Goal: Task Accomplishment & Management: Use online tool/utility

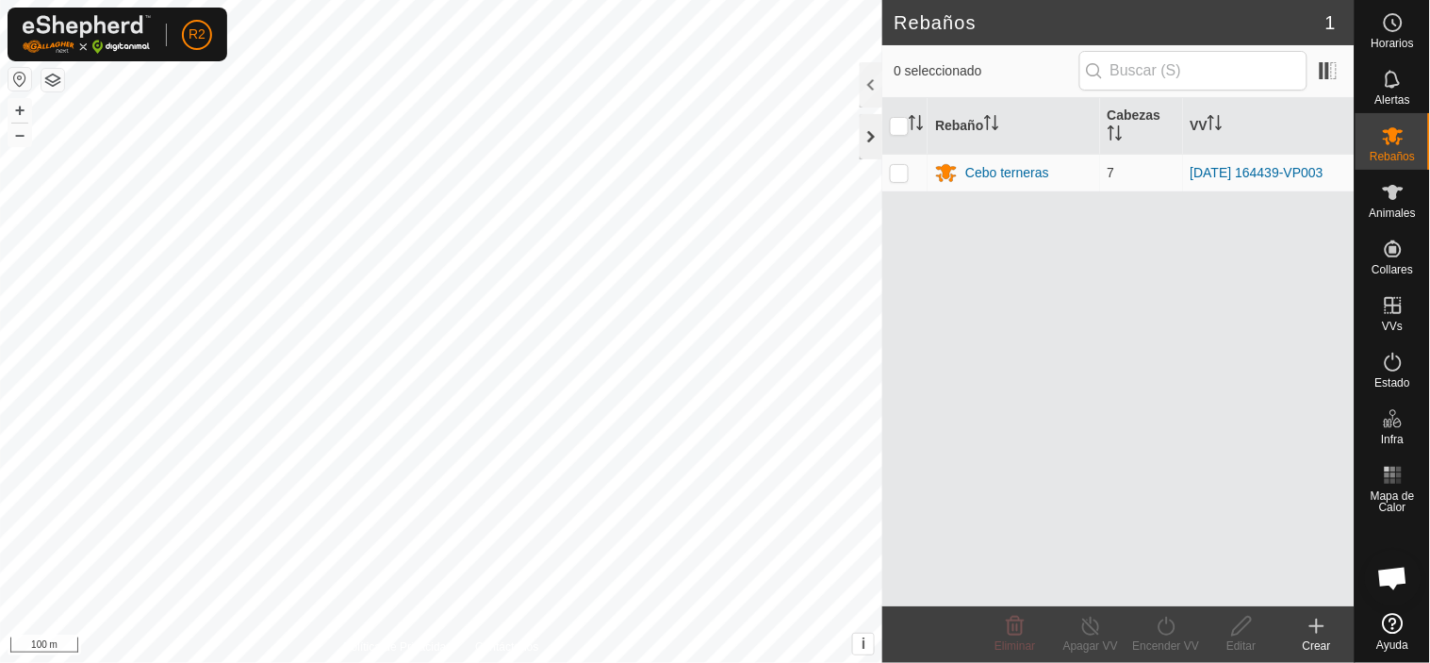
click at [870, 141] on div at bounding box center [871, 136] width 23 height 45
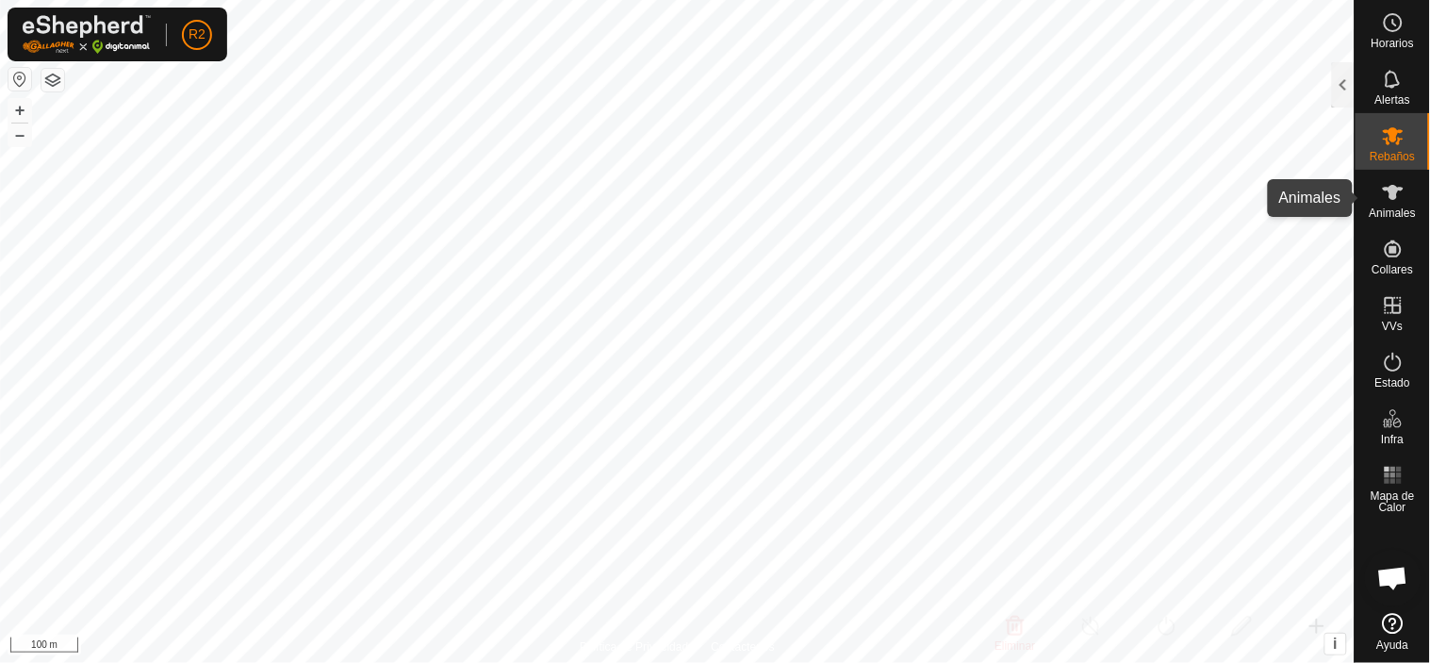
click at [1391, 201] on icon at bounding box center [1393, 192] width 23 height 23
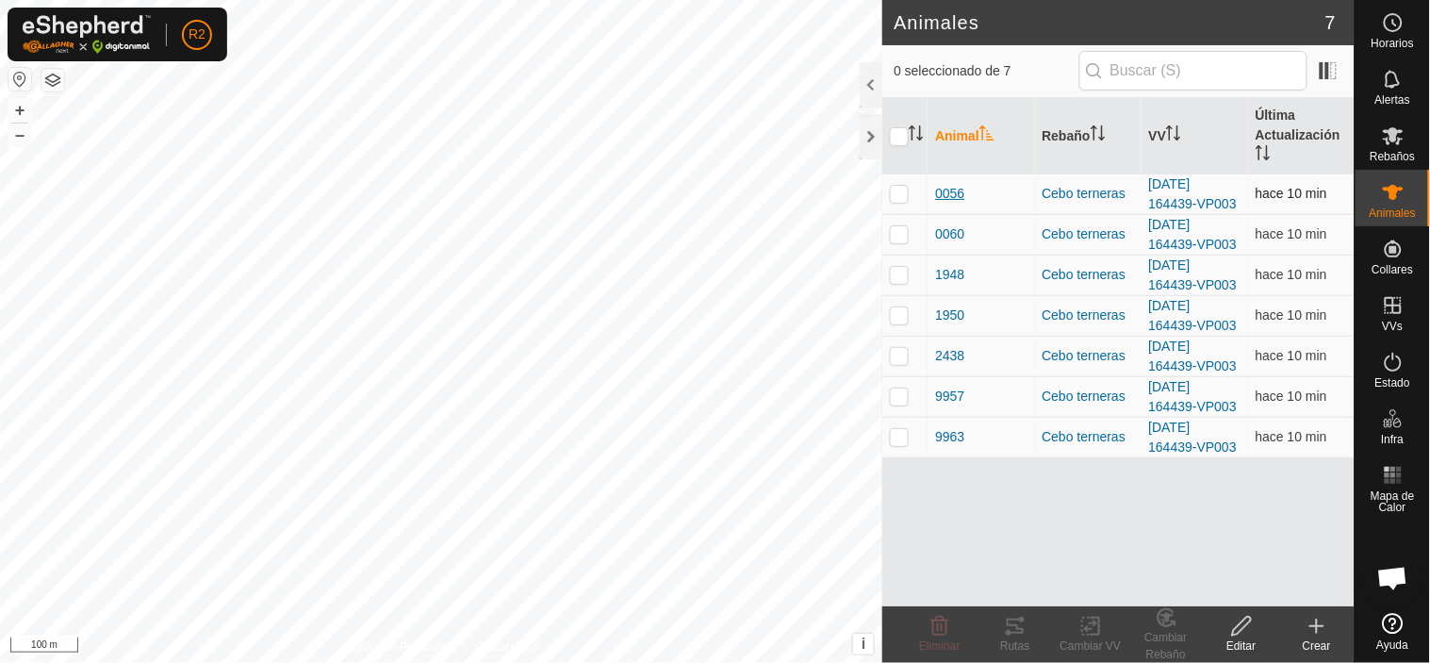
click at [953, 194] on span "0056" at bounding box center [949, 194] width 29 height 20
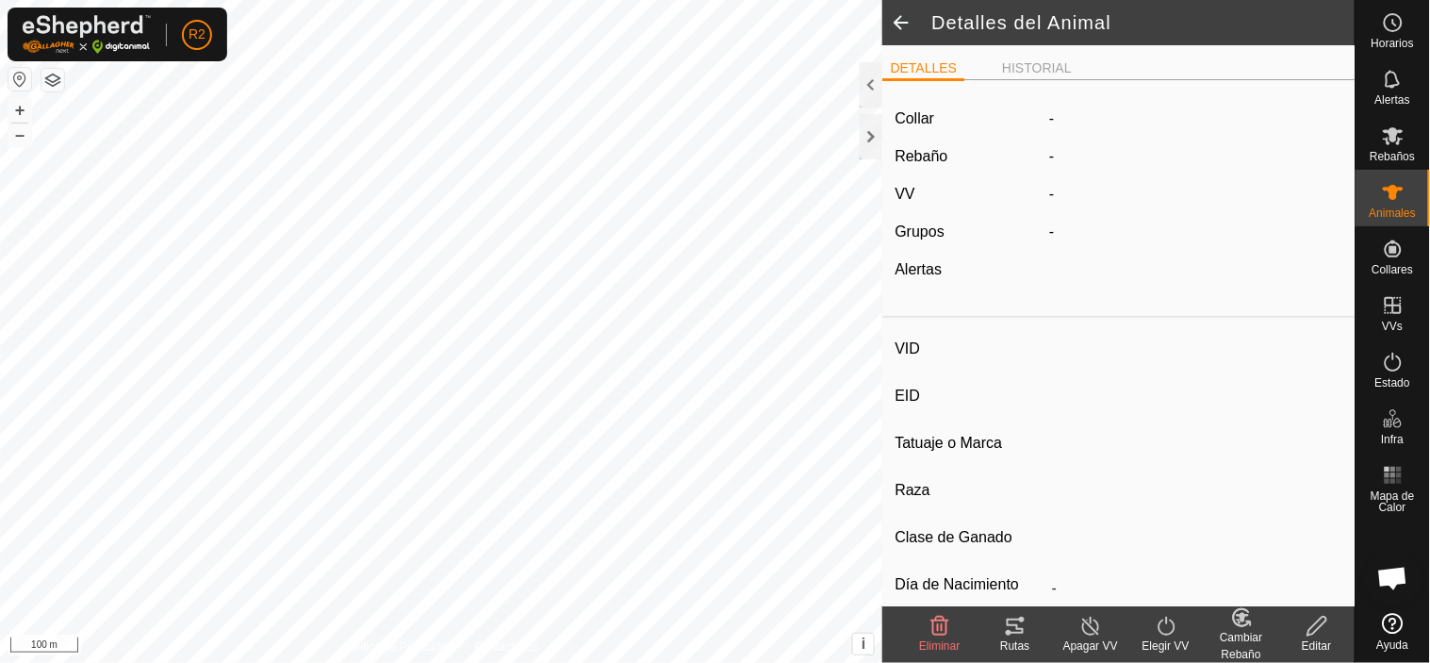
type input "0056"
type input "-"
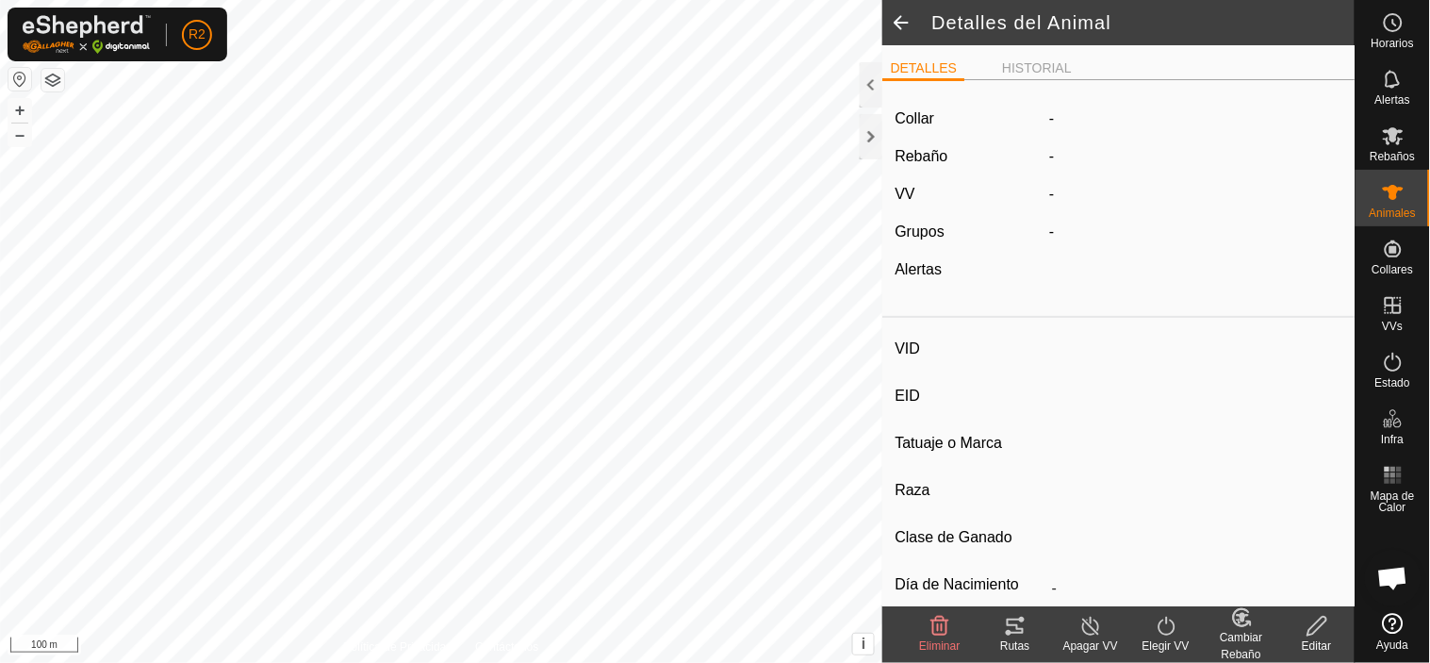
type input "0 kg"
type input "-"
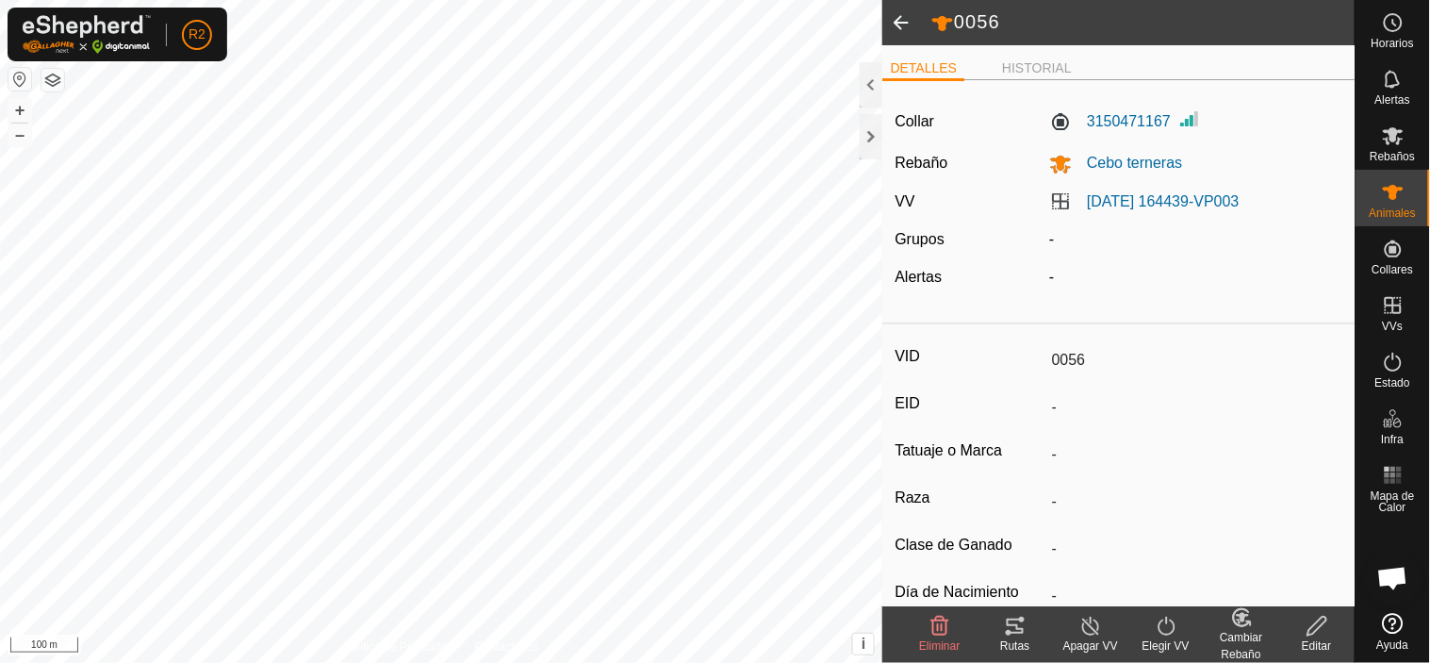
click at [1019, 623] on icon at bounding box center [1015, 626] width 23 height 23
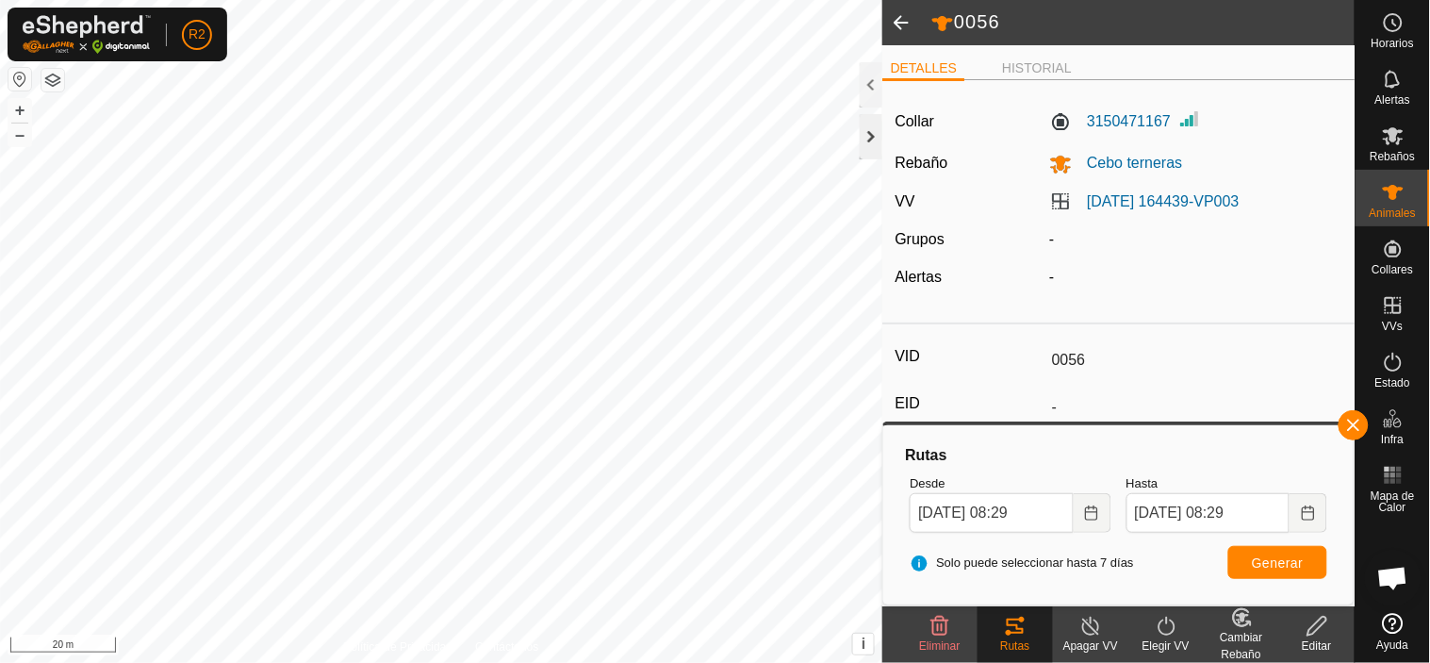
click at [869, 142] on div at bounding box center [871, 136] width 23 height 45
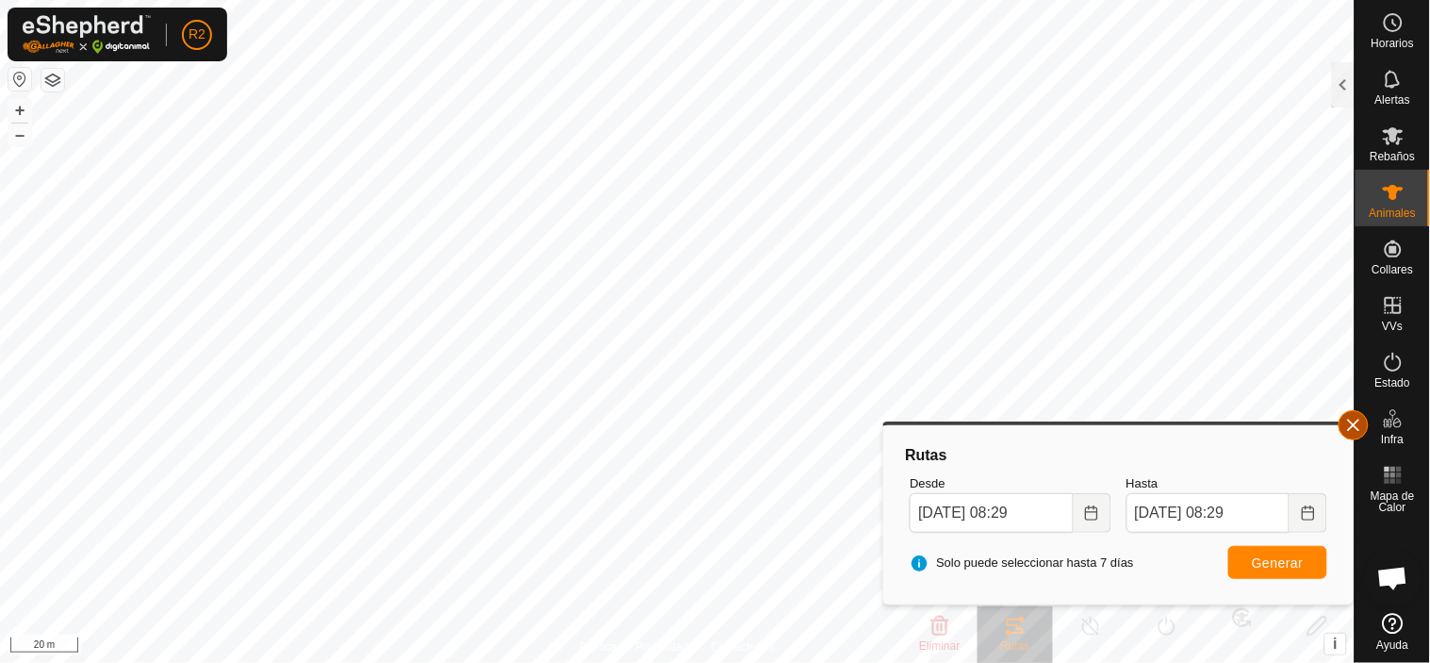
click at [1355, 430] on button "button" at bounding box center [1353, 425] width 30 height 30
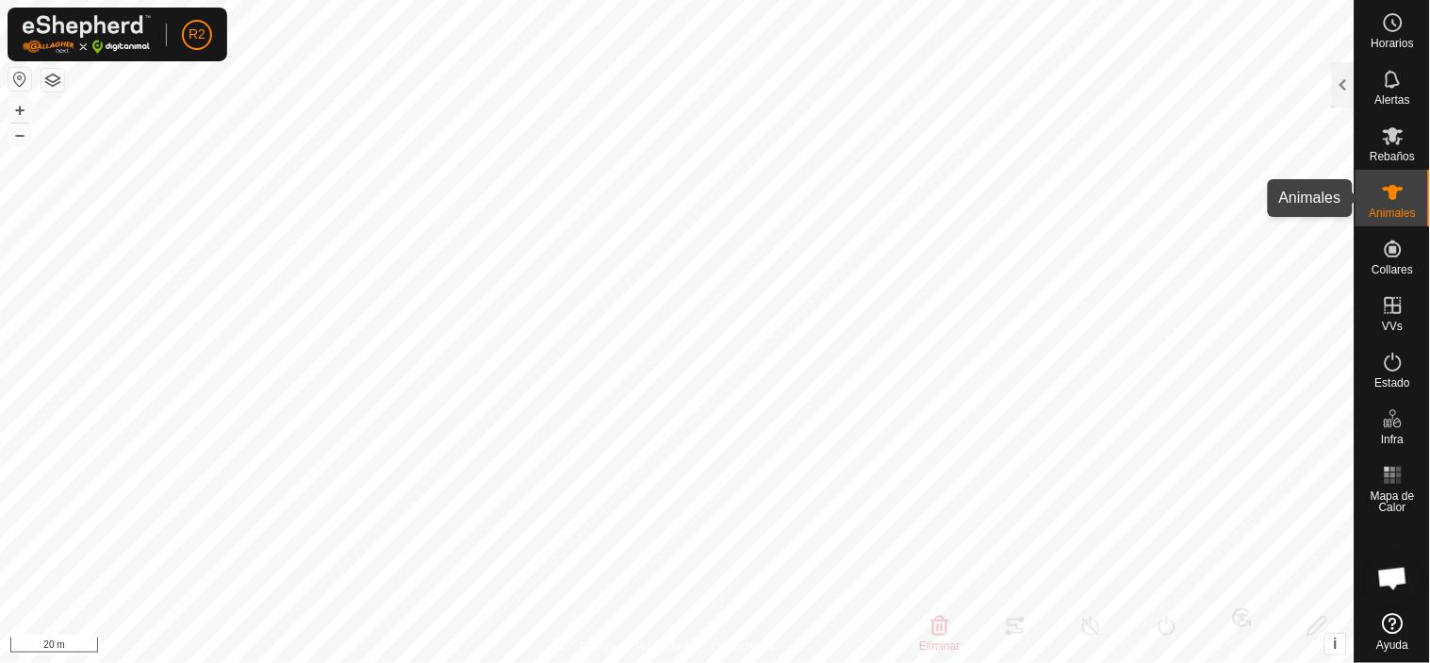
click at [1373, 195] on div "Animales" at bounding box center [1392, 198] width 74 height 57
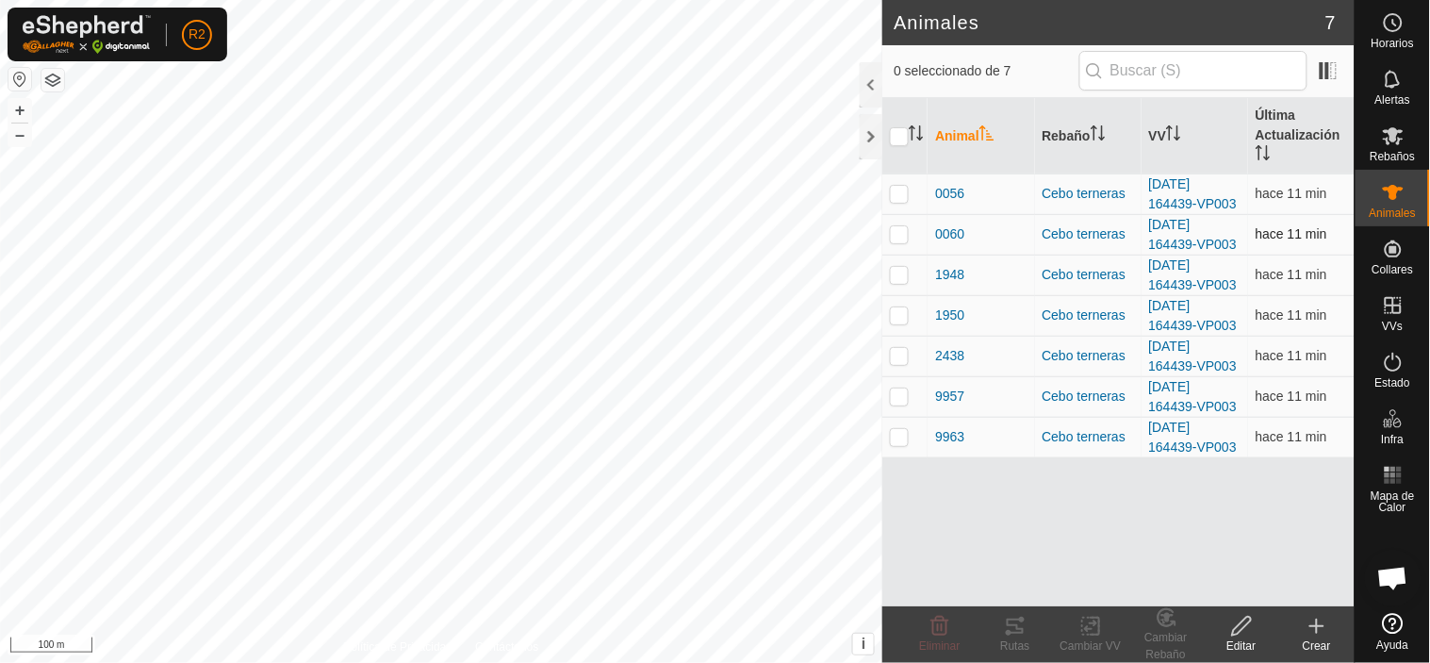
click at [898, 241] on p-tablecheckbox at bounding box center [899, 233] width 19 height 15
checkbox input "true"
click at [1014, 630] on icon at bounding box center [1015, 626] width 23 height 23
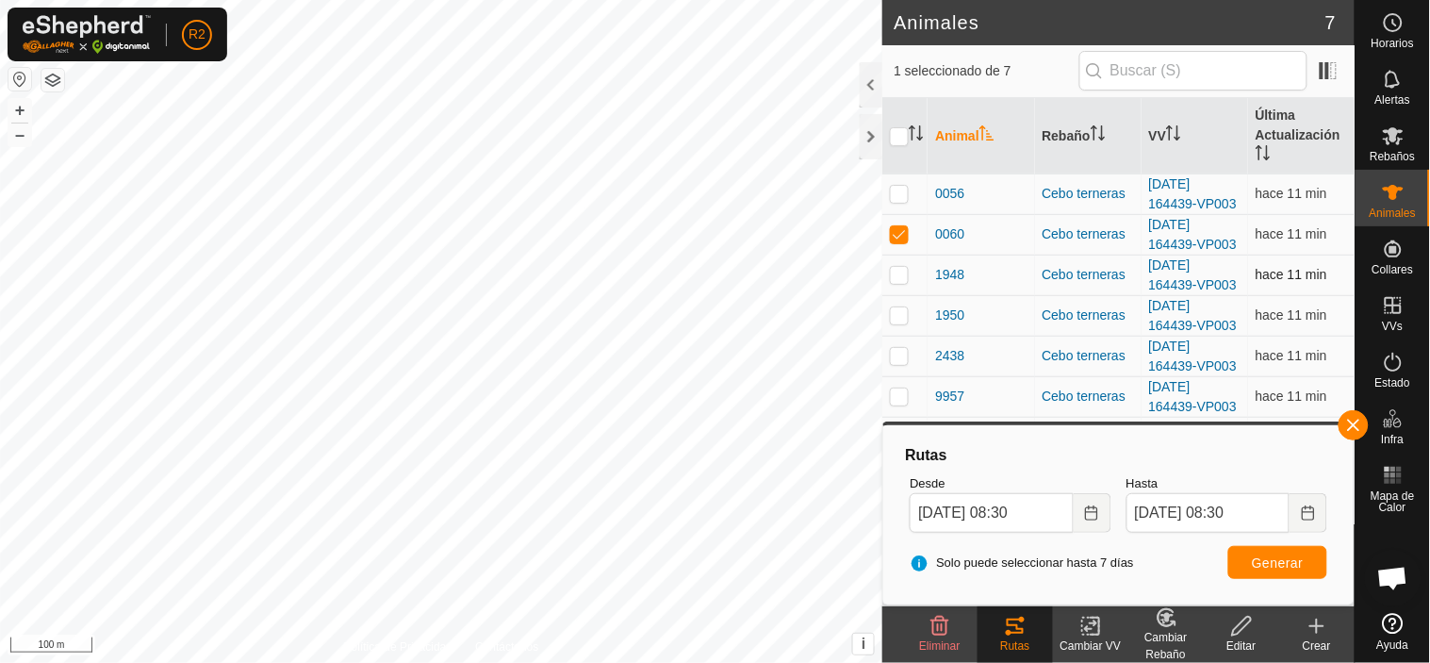
click at [898, 274] on p-checkbox at bounding box center [899, 274] width 19 height 15
checkbox input "true"
click at [906, 240] on p-checkbox at bounding box center [899, 233] width 19 height 15
checkbox input "false"
click at [1274, 566] on span "Generar" at bounding box center [1278, 562] width 52 height 15
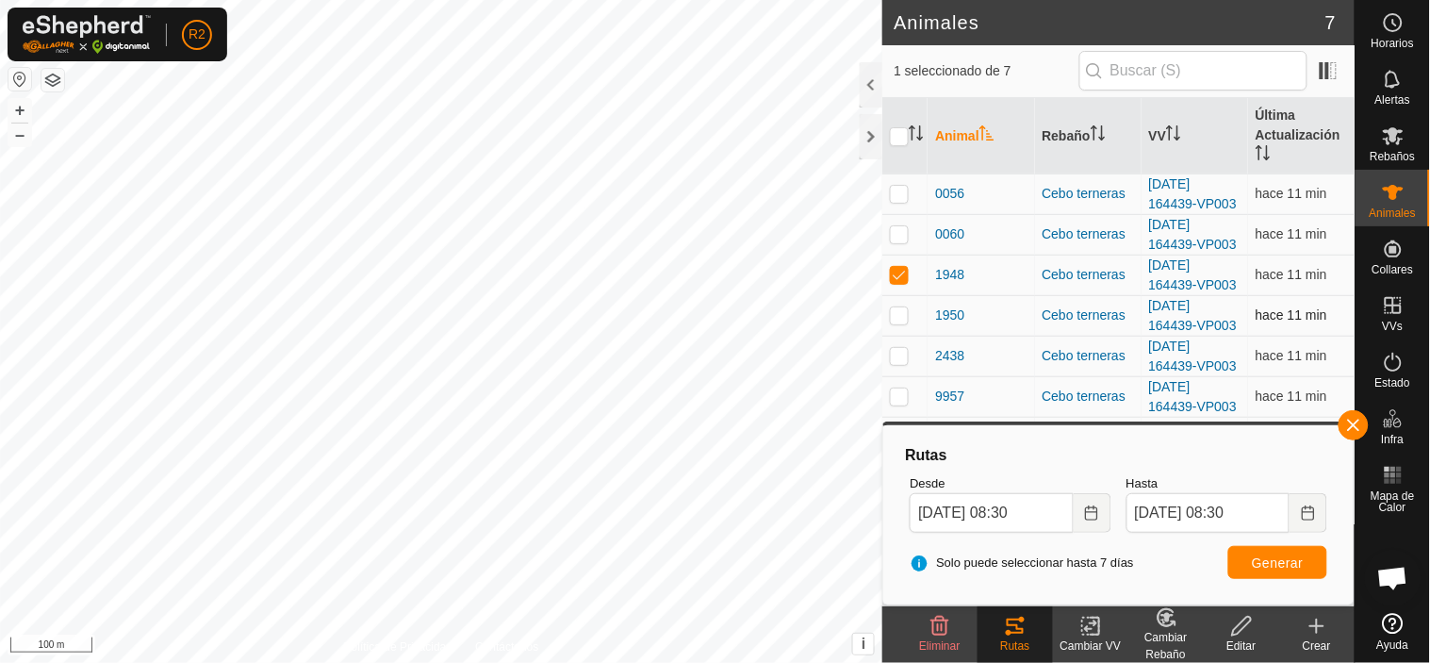
click at [896, 316] on p-checkbox at bounding box center [899, 314] width 19 height 15
checkbox input "true"
click at [899, 274] on p-checkbox at bounding box center [899, 274] width 19 height 15
checkbox input "false"
click at [1258, 563] on span "Generar" at bounding box center [1278, 562] width 52 height 15
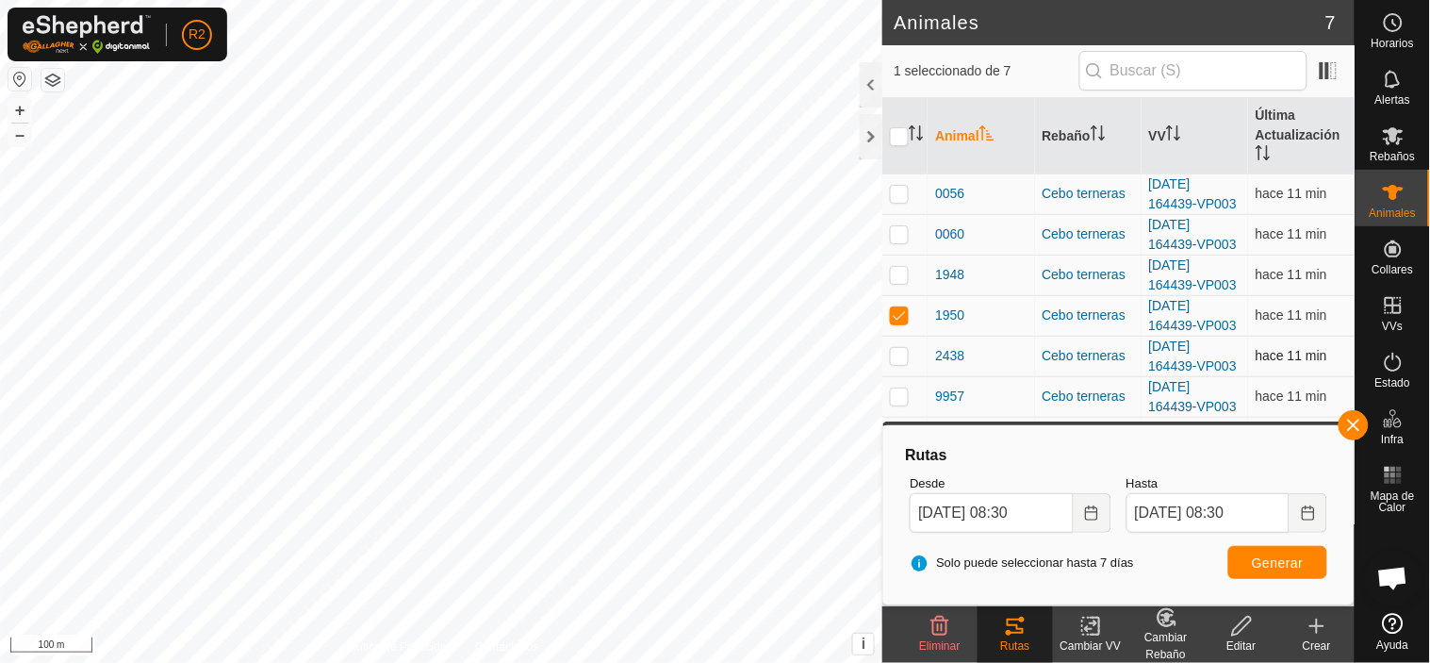
click at [903, 358] on p-checkbox at bounding box center [899, 355] width 19 height 15
checkbox input "true"
click at [903, 324] on td at bounding box center [904, 315] width 45 height 41
checkbox input "false"
click at [1246, 553] on button "Generar" at bounding box center [1277, 562] width 99 height 33
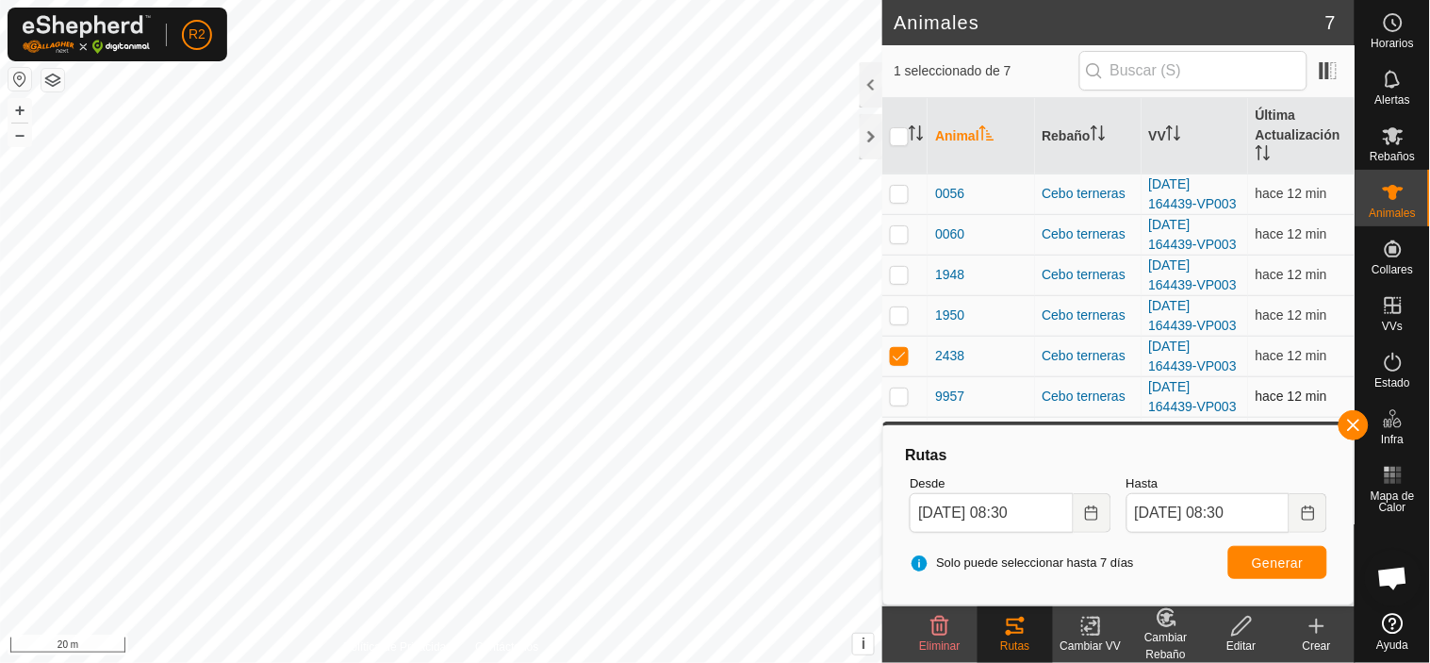
click at [899, 400] on p-checkbox at bounding box center [899, 395] width 19 height 15
checkbox input "true"
click at [905, 359] on p-checkbox at bounding box center [899, 355] width 19 height 15
checkbox input "false"
click at [1275, 559] on span "Generar" at bounding box center [1278, 562] width 52 height 15
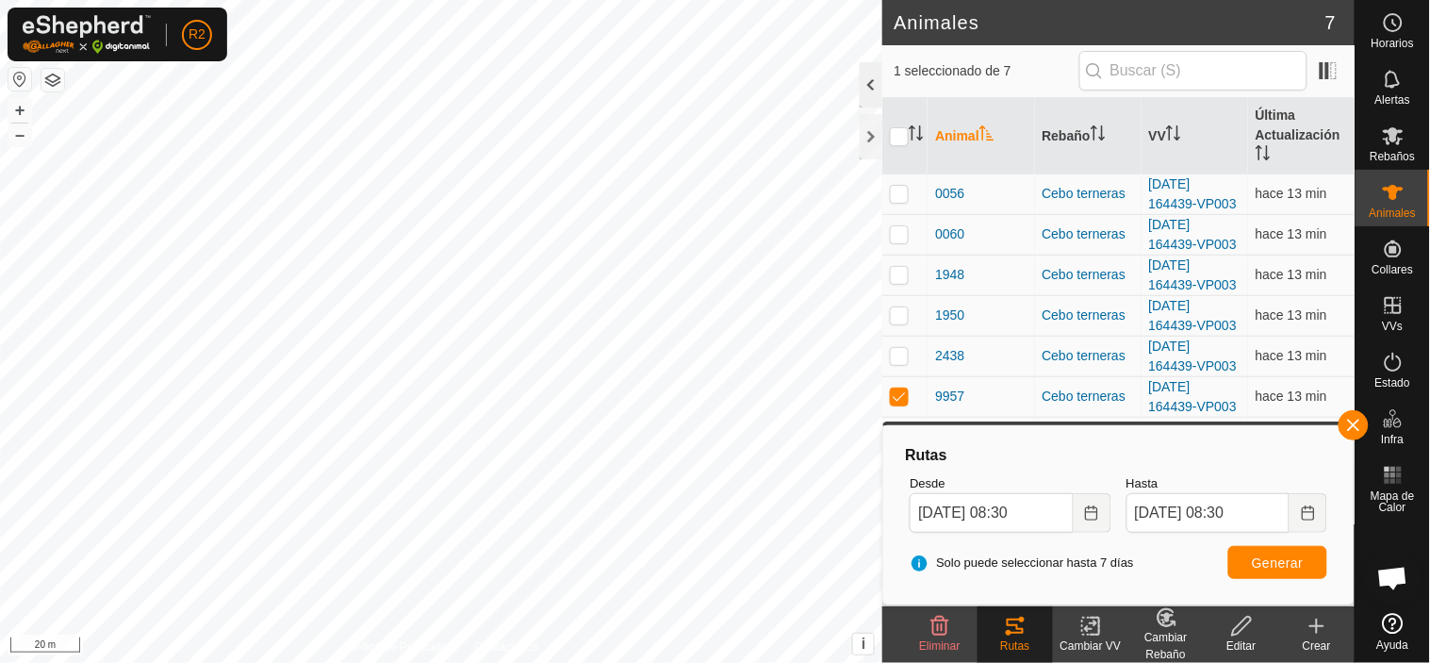
click at [870, 90] on div at bounding box center [871, 84] width 23 height 45
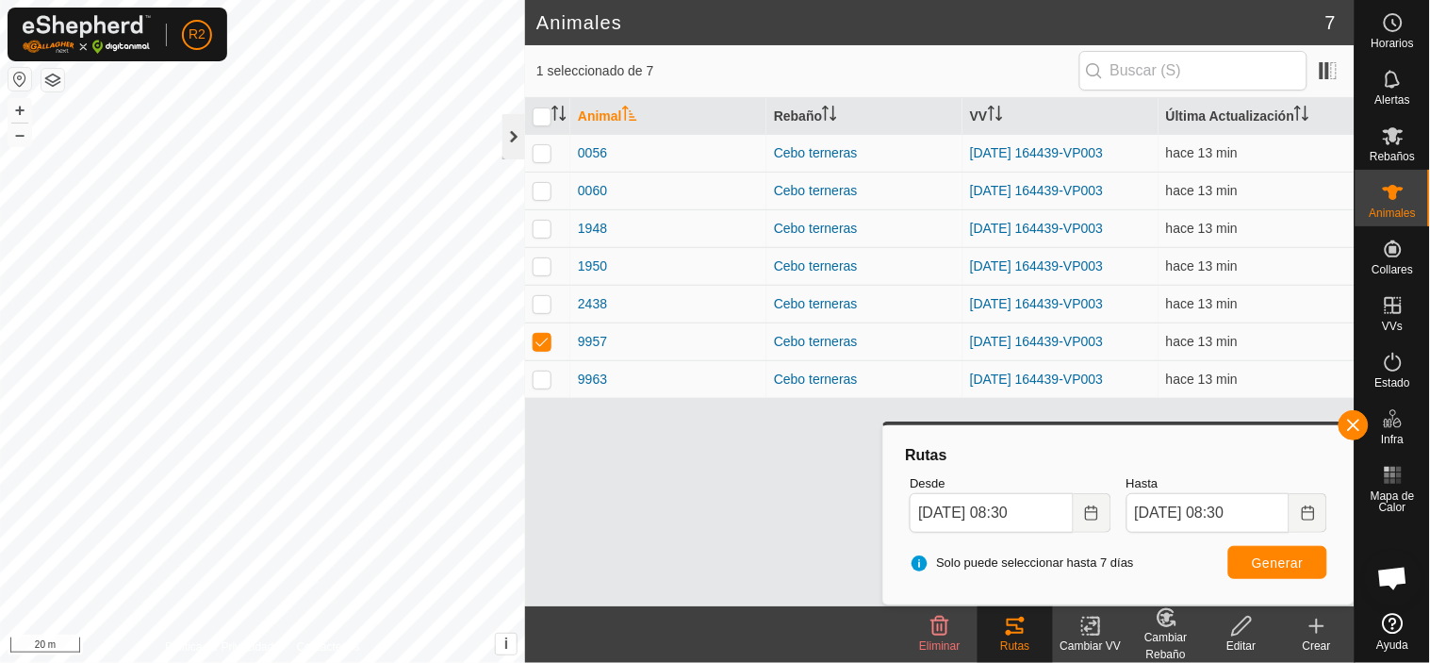
click at [514, 130] on div at bounding box center [513, 136] width 23 height 45
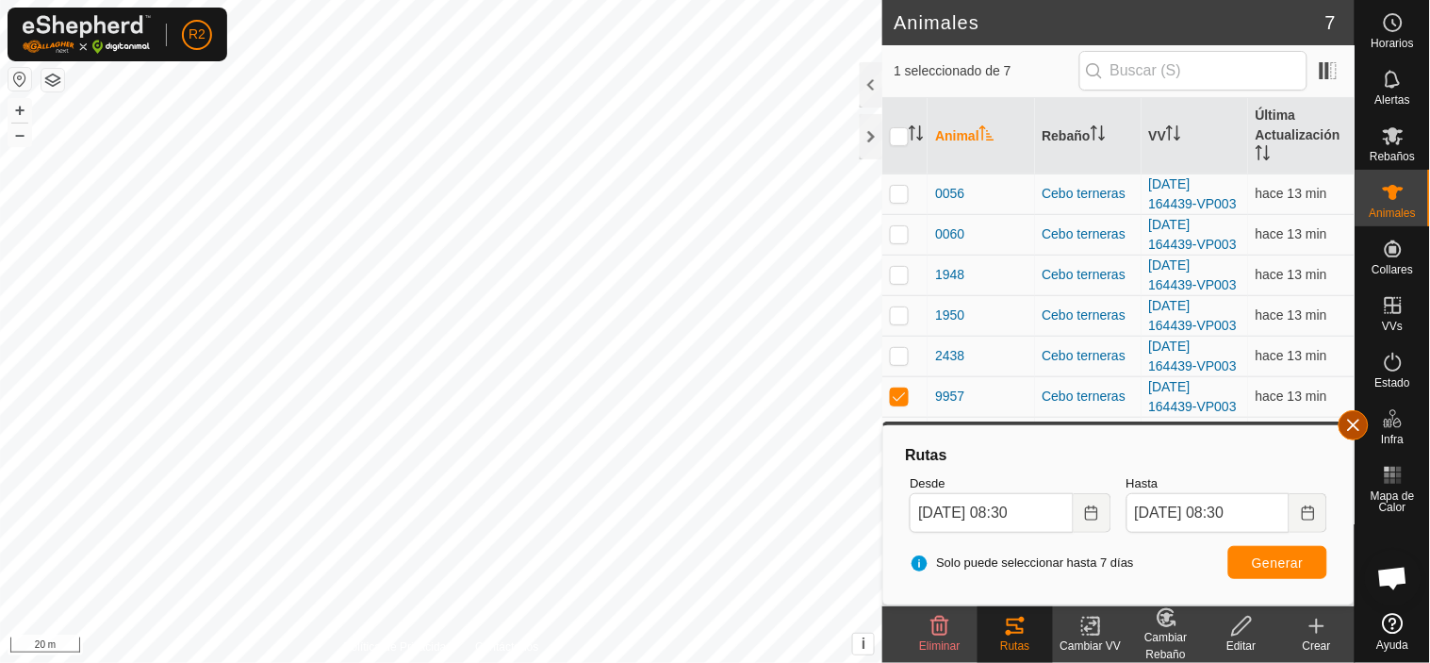
click at [1361, 426] on button "button" at bounding box center [1353, 425] width 30 height 30
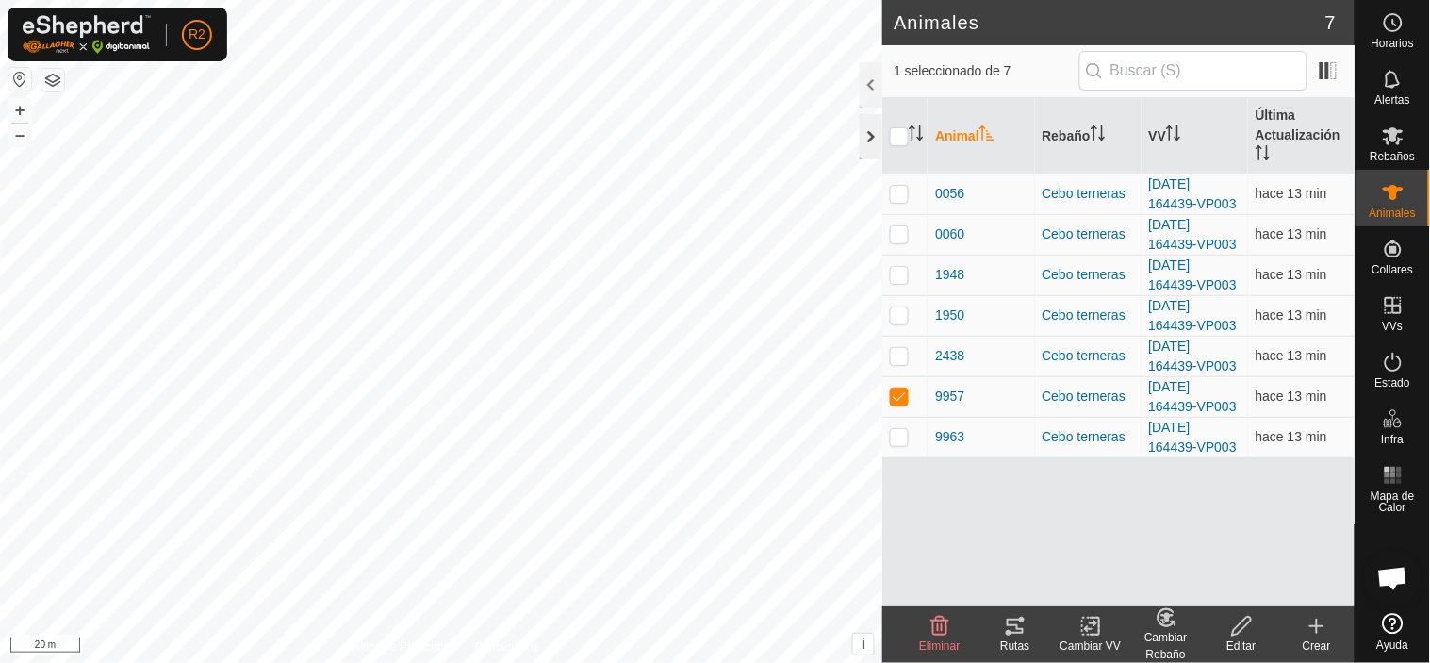
click at [871, 138] on div at bounding box center [871, 136] width 23 height 45
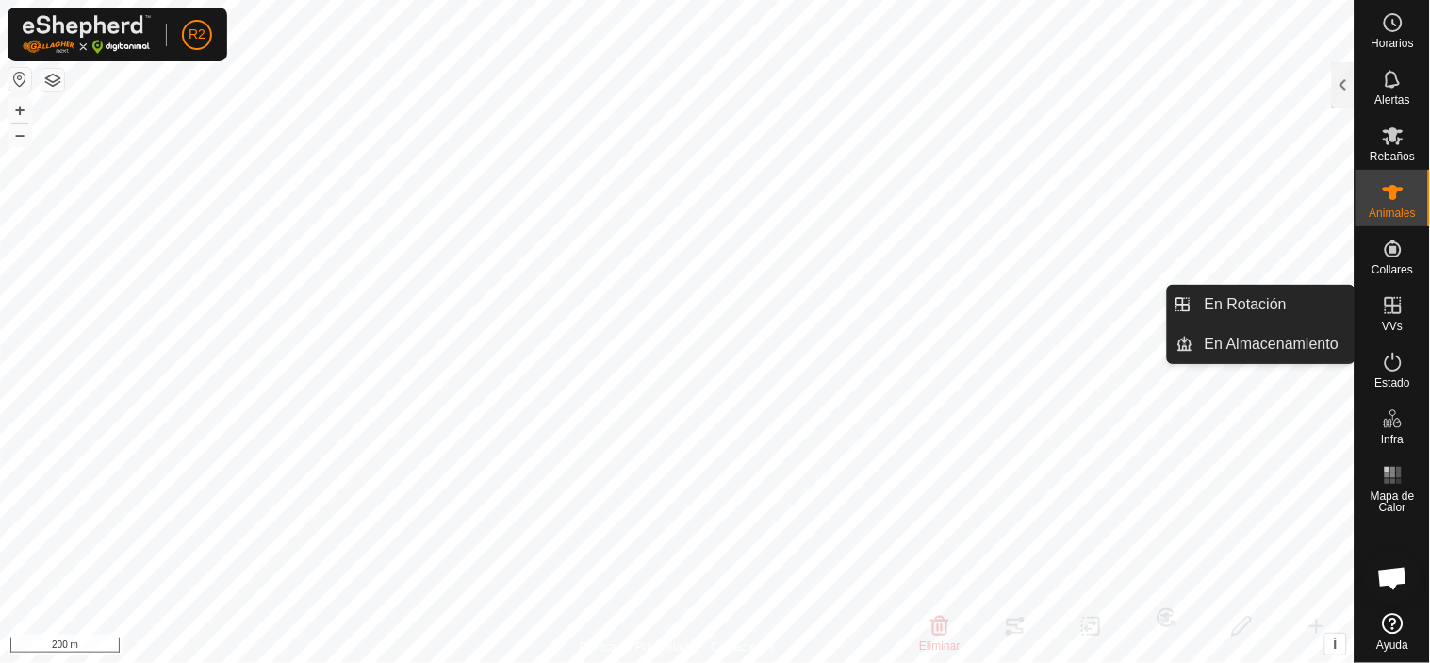
click at [1397, 308] on icon at bounding box center [1393, 305] width 23 height 23
click at [1302, 312] on link "En Rotación" at bounding box center [1273, 305] width 161 height 38
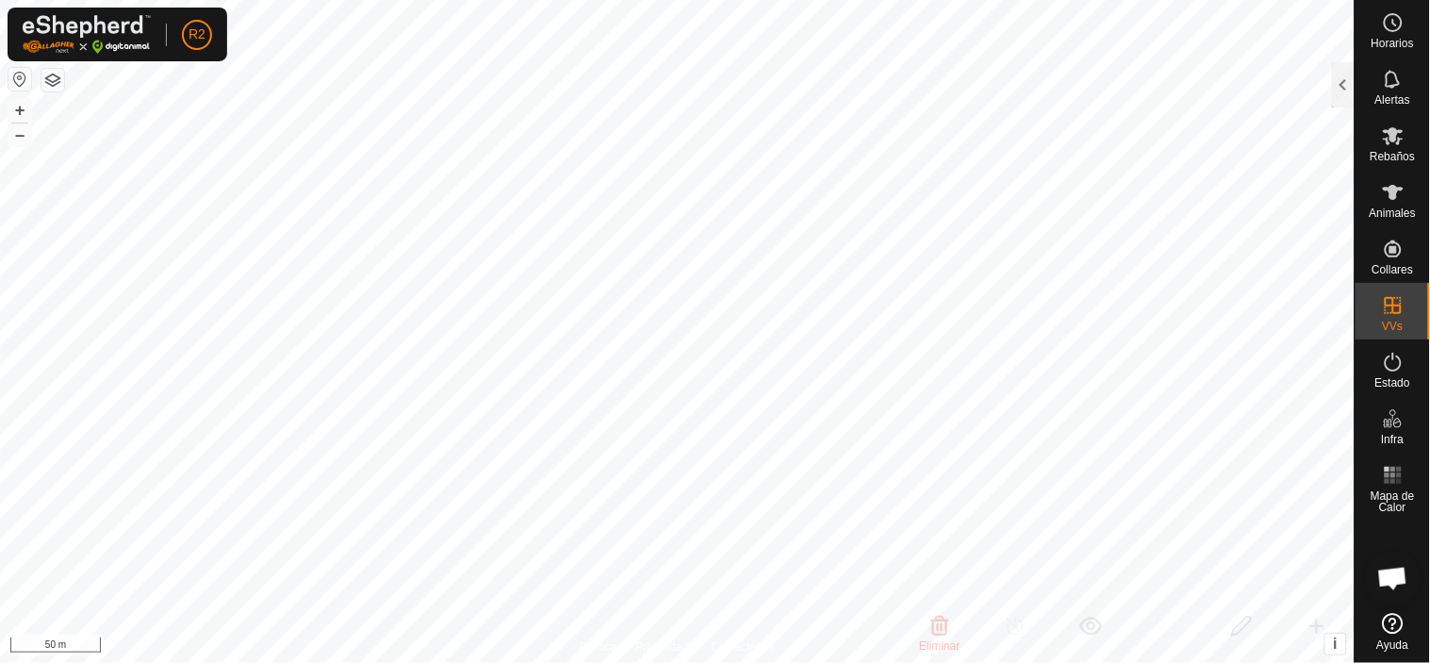
checkbox input "true"
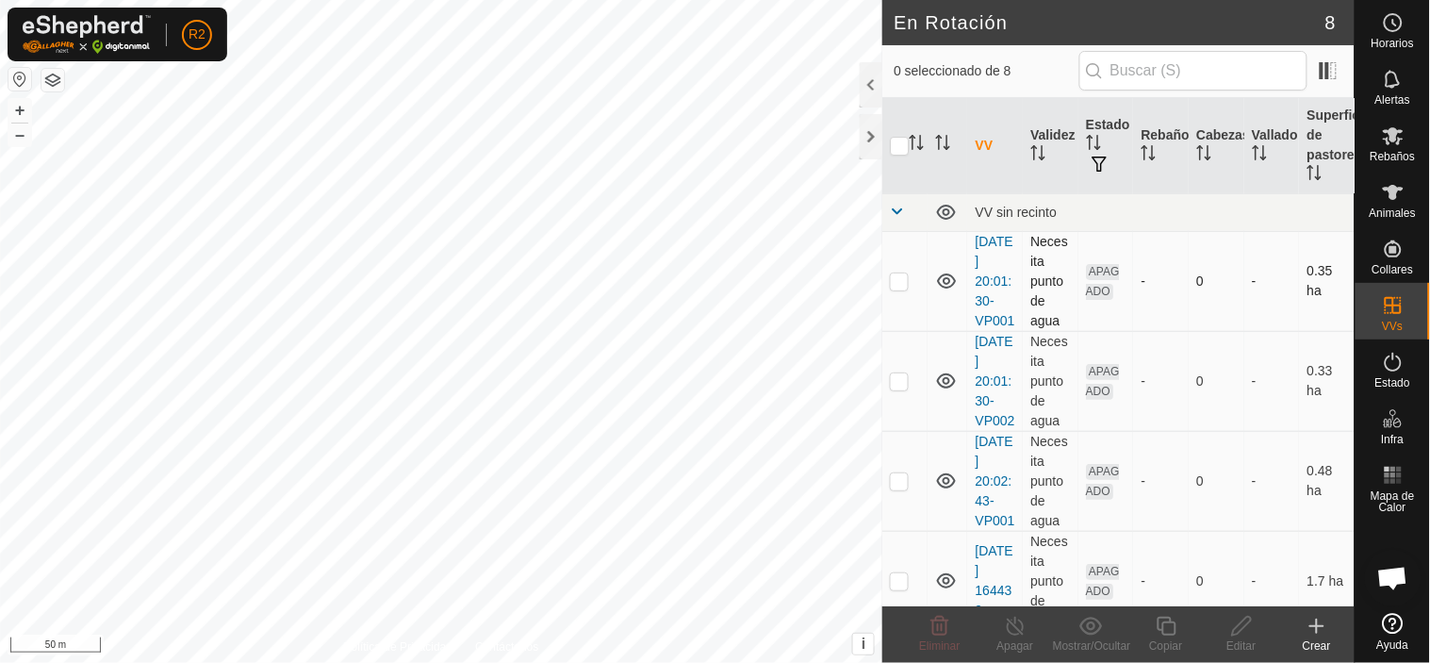
click at [899, 288] on p-checkbox at bounding box center [899, 280] width 19 height 15
click at [939, 630] on icon at bounding box center [940, 625] width 18 height 19
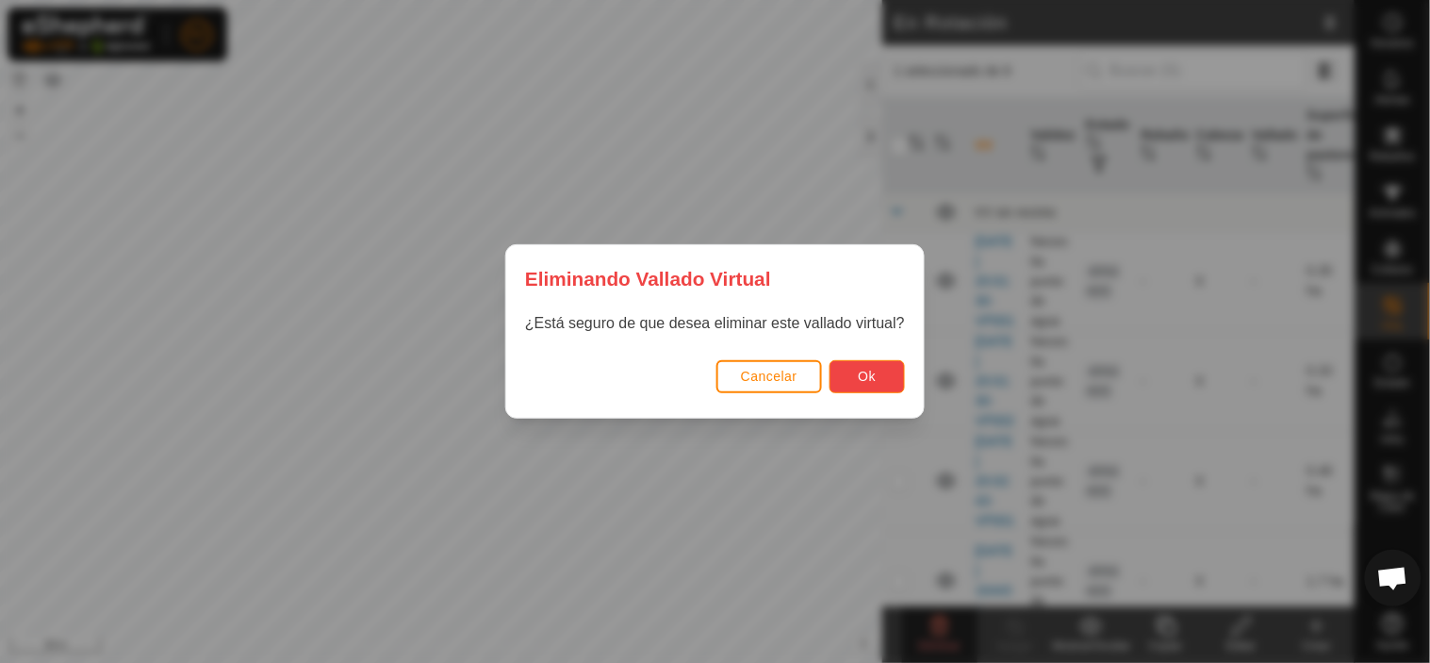
click at [863, 377] on span "Ok" at bounding box center [868, 376] width 18 height 15
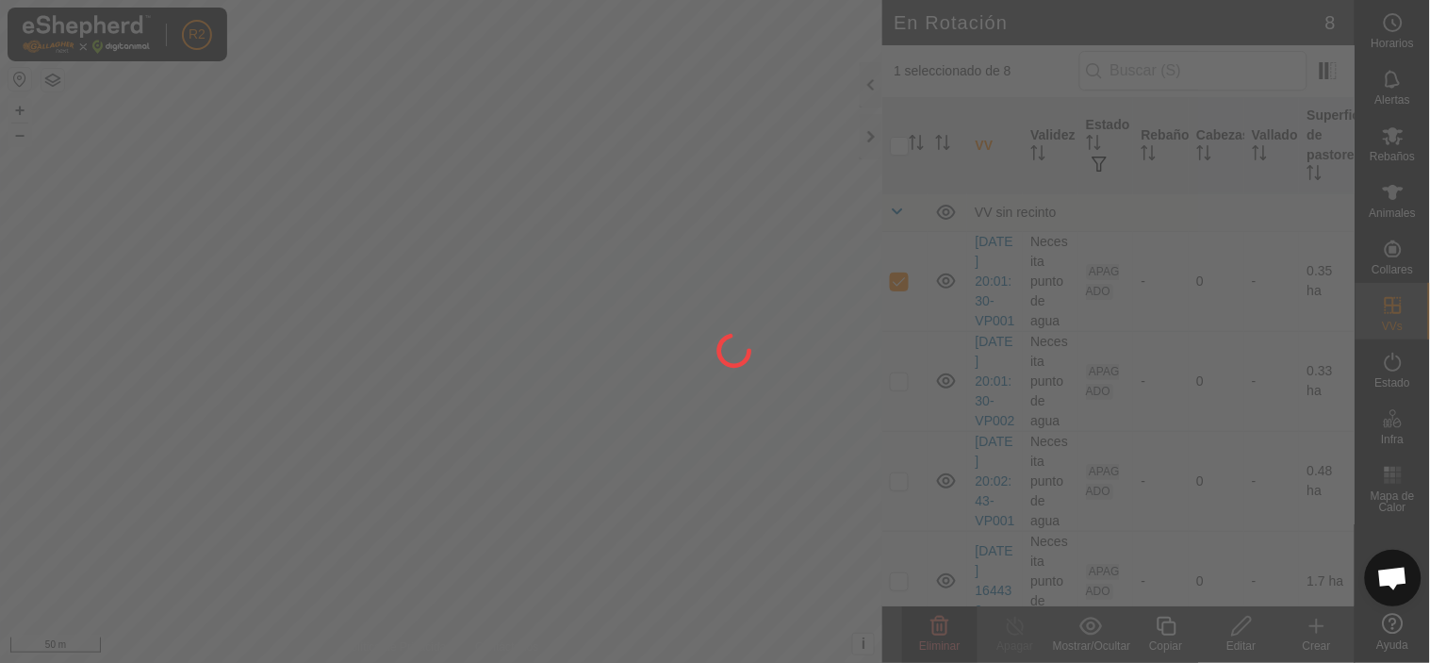
checkbox input "false"
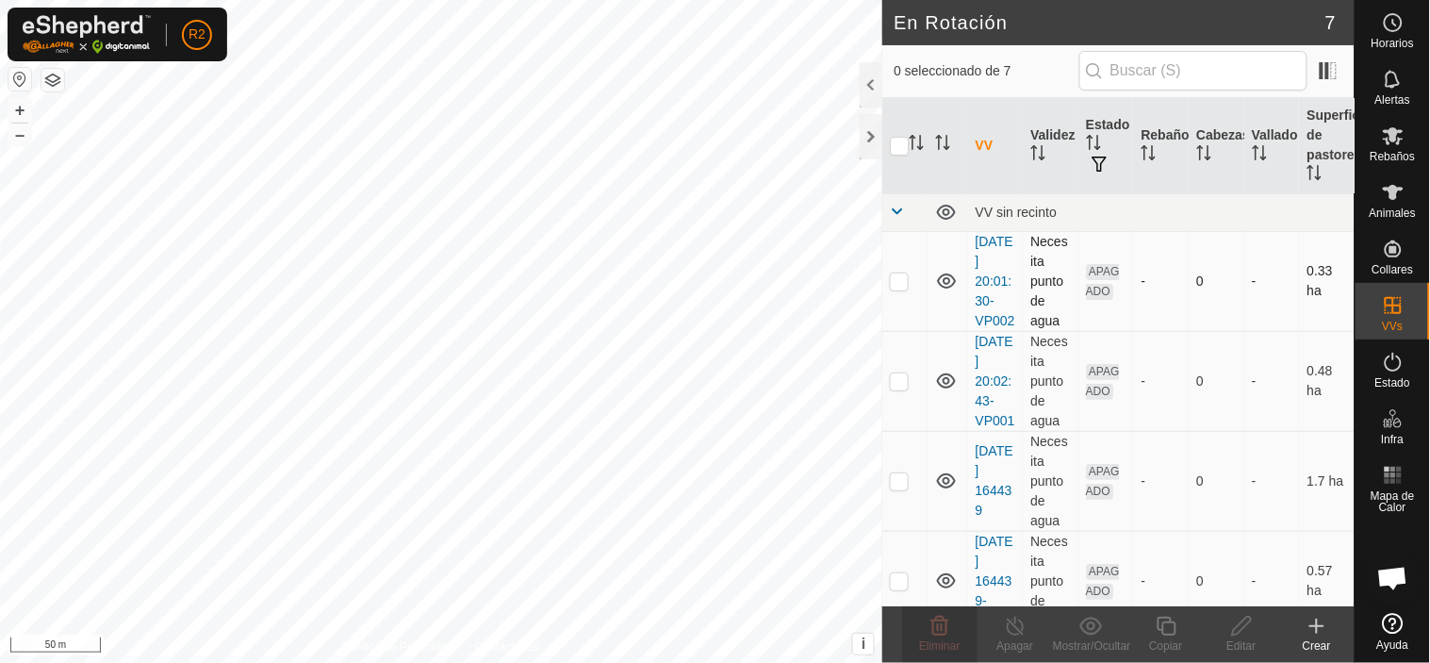
click at [901, 288] on p-checkbox at bounding box center [899, 280] width 19 height 15
click at [897, 288] on p-checkbox at bounding box center [899, 280] width 19 height 15
checkbox input "false"
click at [902, 388] on p-checkbox at bounding box center [899, 380] width 19 height 15
checkbox input "true"
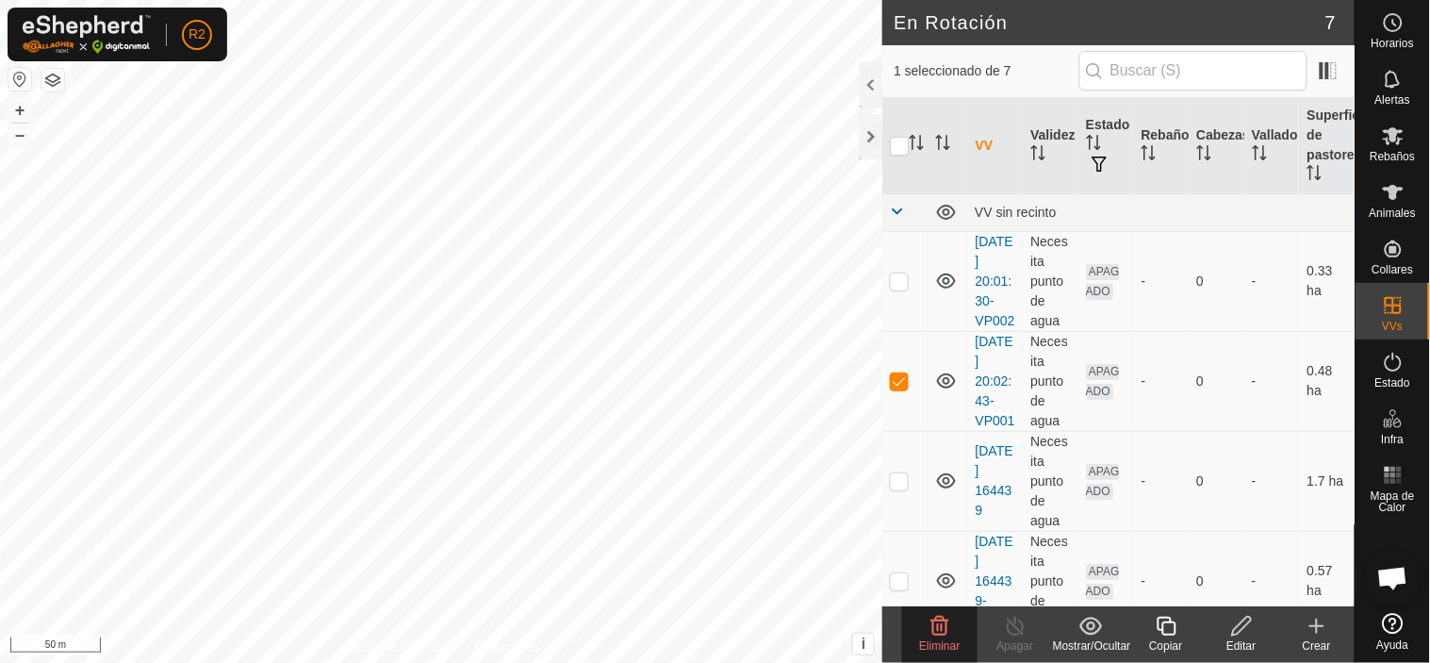
click at [945, 633] on icon at bounding box center [940, 625] width 18 height 19
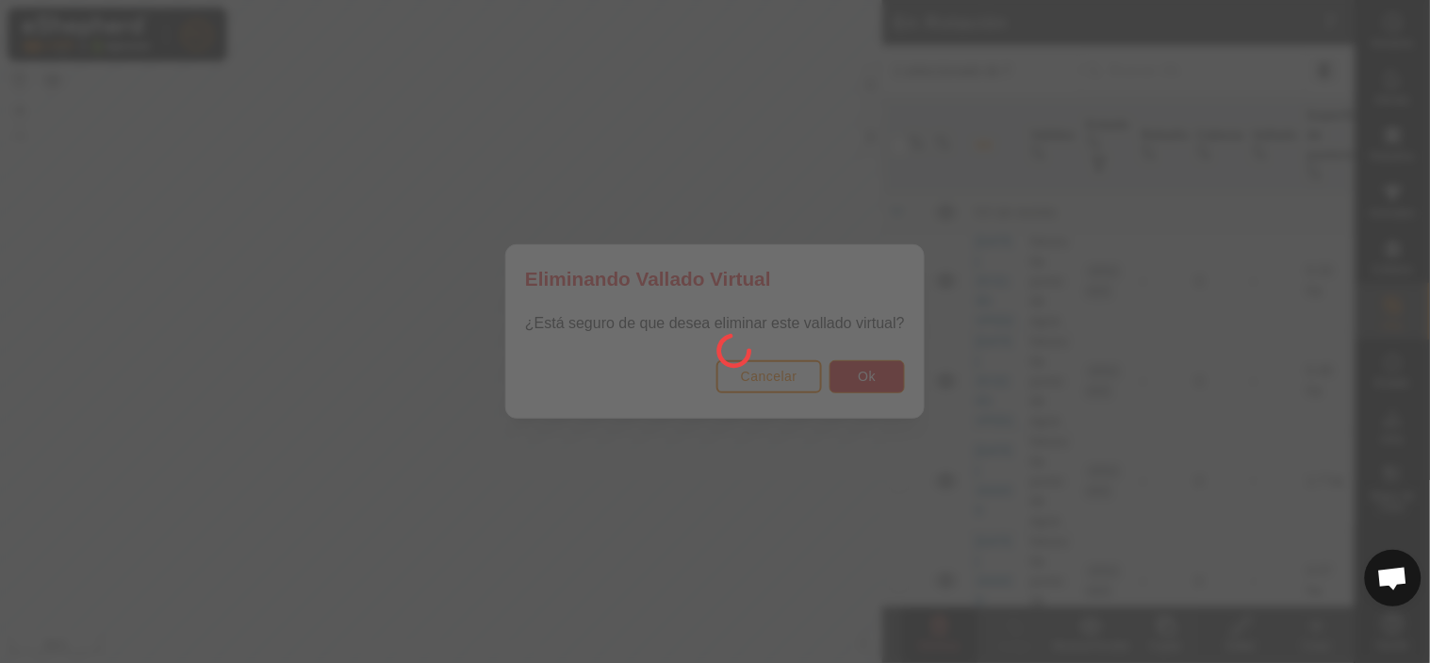
click at [868, 375] on div at bounding box center [715, 331] width 1430 height 663
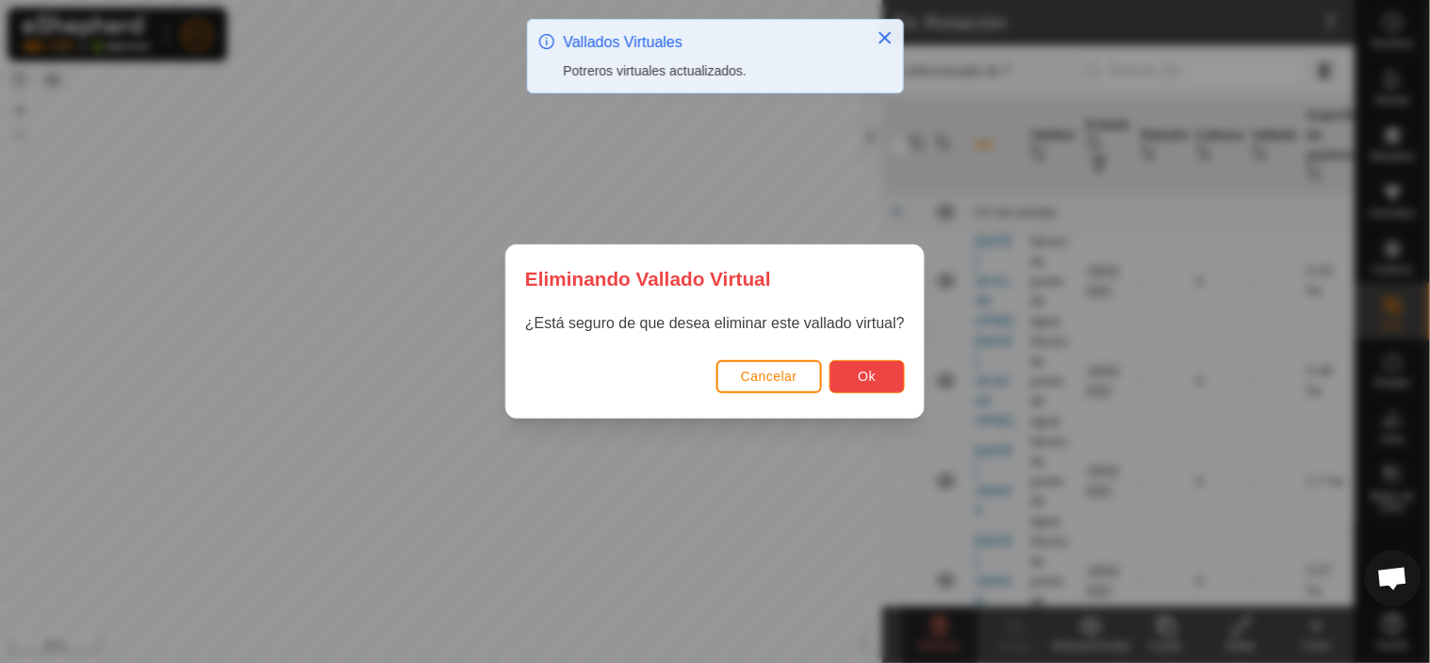
click at [868, 375] on span "Ok" at bounding box center [868, 376] width 18 height 15
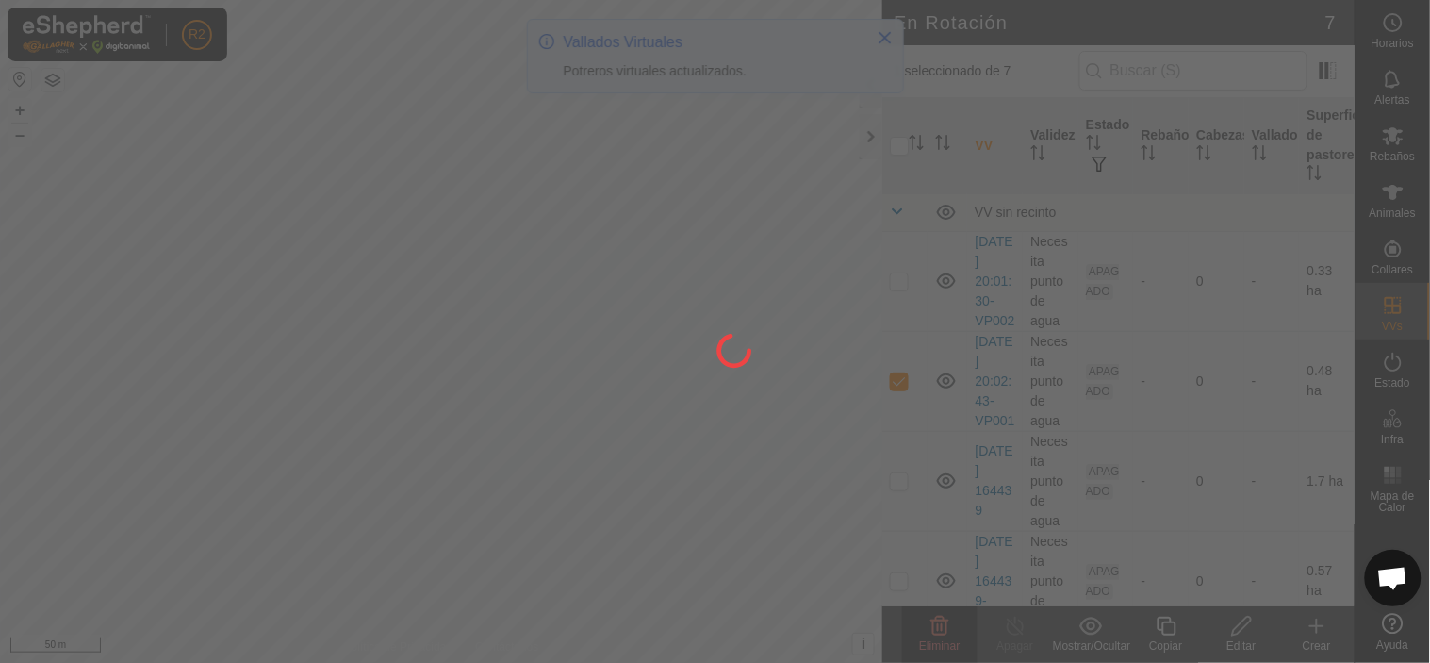
checkbox input "false"
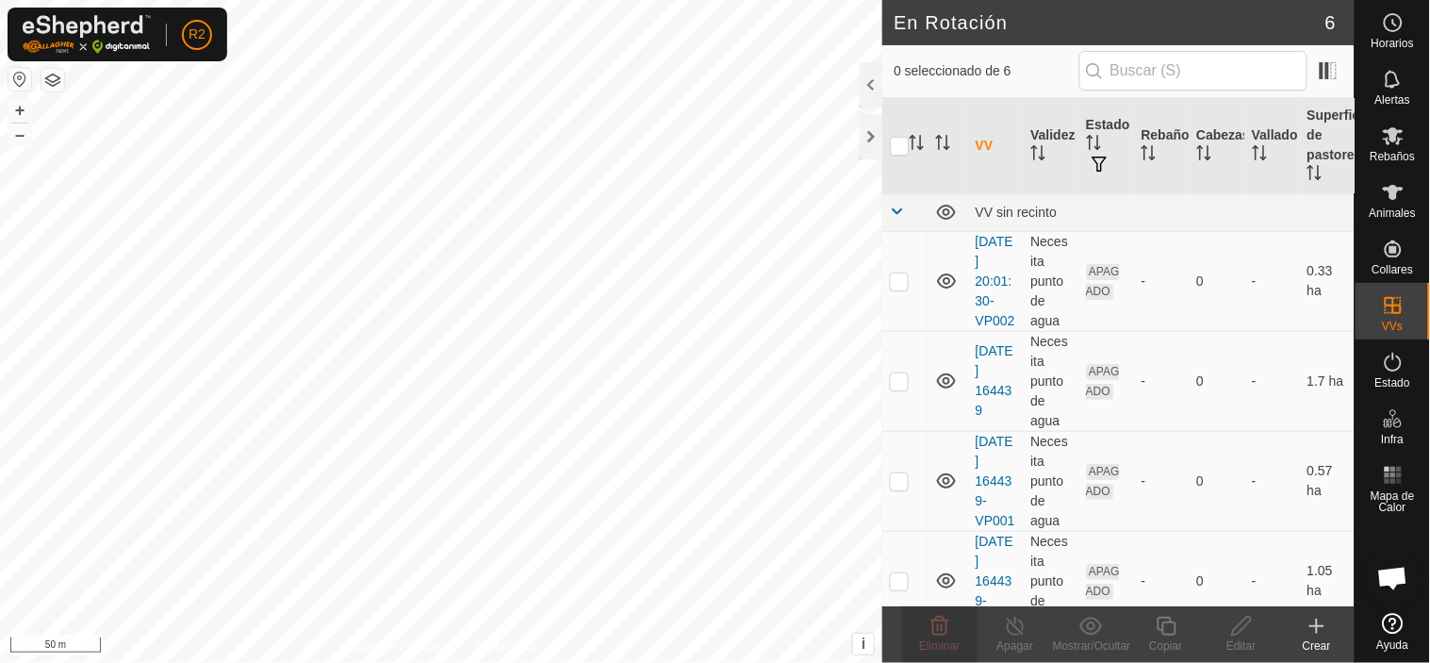
checkbox input "true"
click at [901, 288] on p-checkbox at bounding box center [899, 280] width 19 height 15
checkbox input "true"
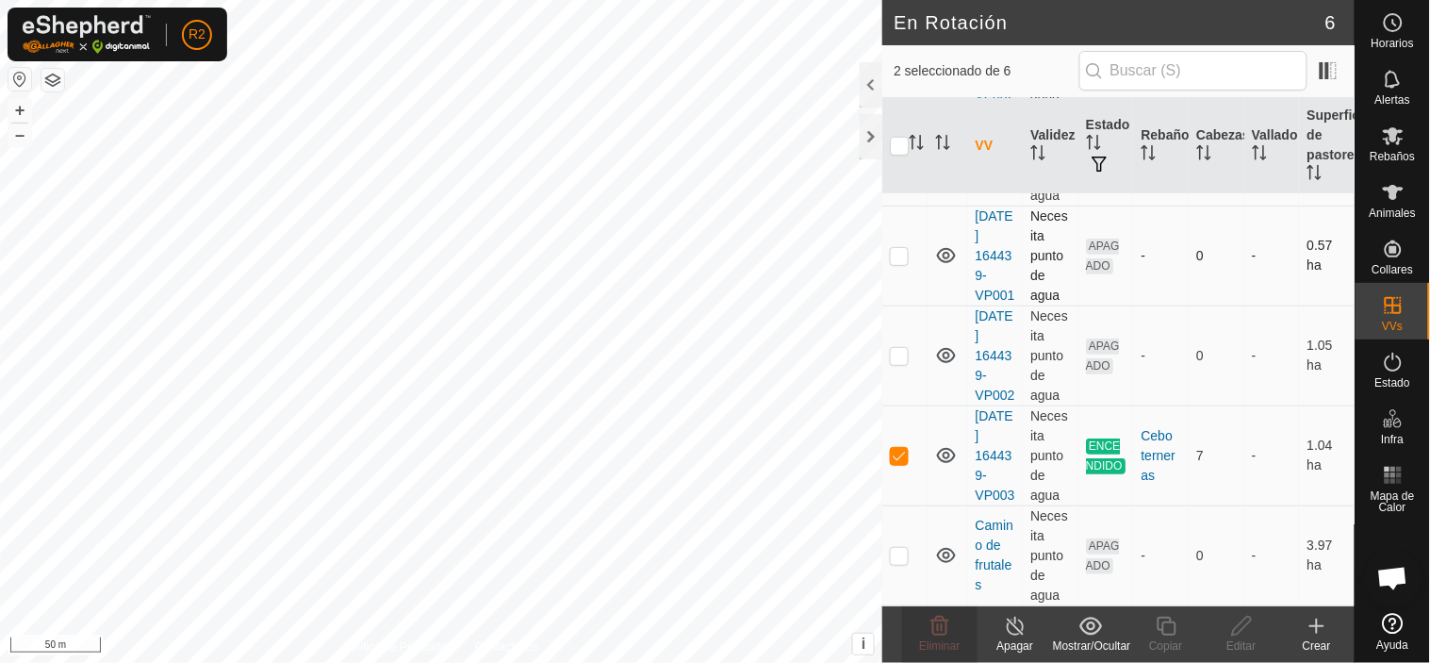
scroll to position [304, 0]
click at [897, 448] on p-checkbox at bounding box center [899, 455] width 19 height 15
checkbox input "false"
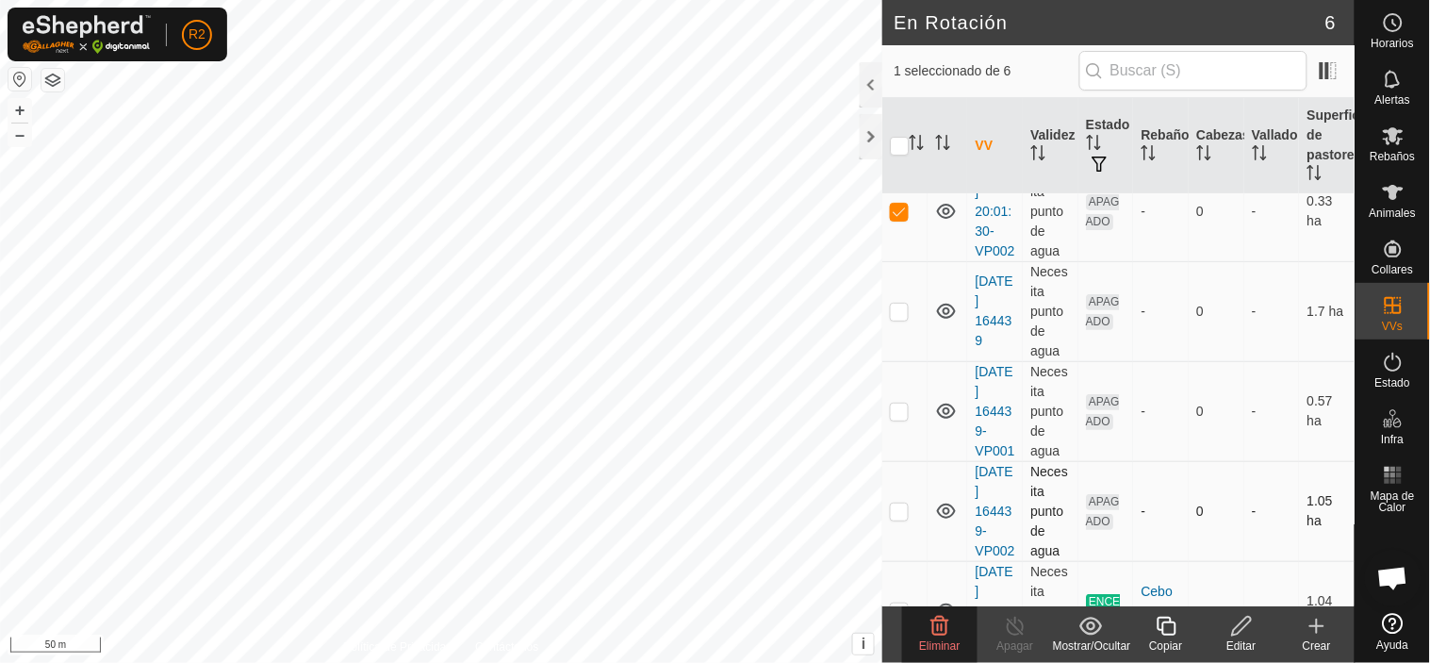
scroll to position [0, 0]
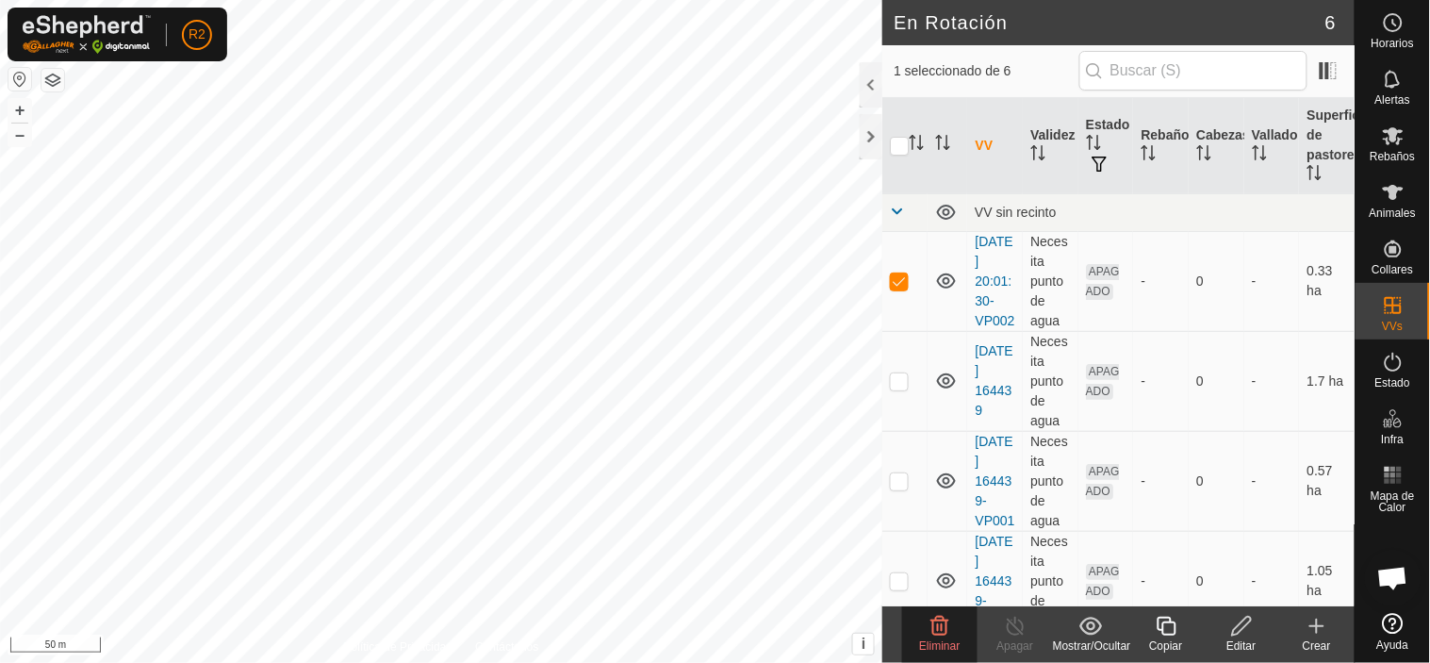
click at [945, 629] on icon at bounding box center [939, 626] width 23 height 23
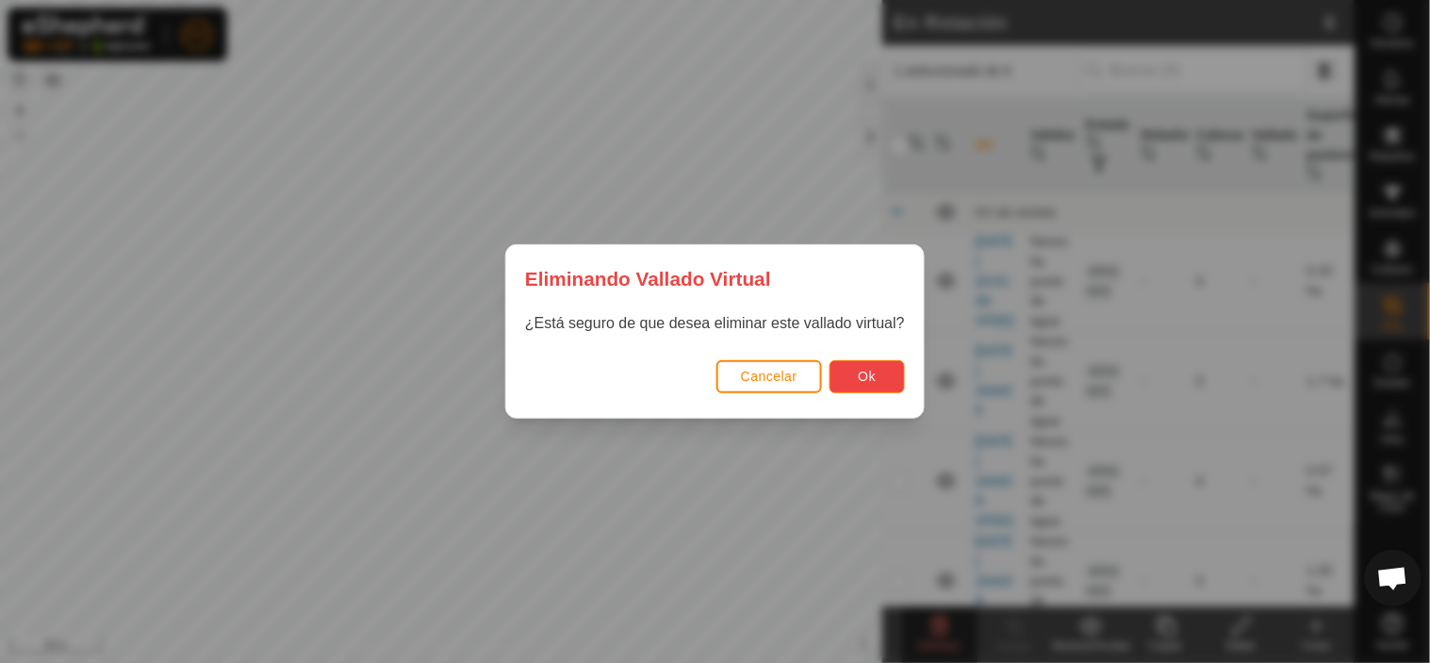
click at [882, 368] on button "Ok" at bounding box center [866, 376] width 75 height 33
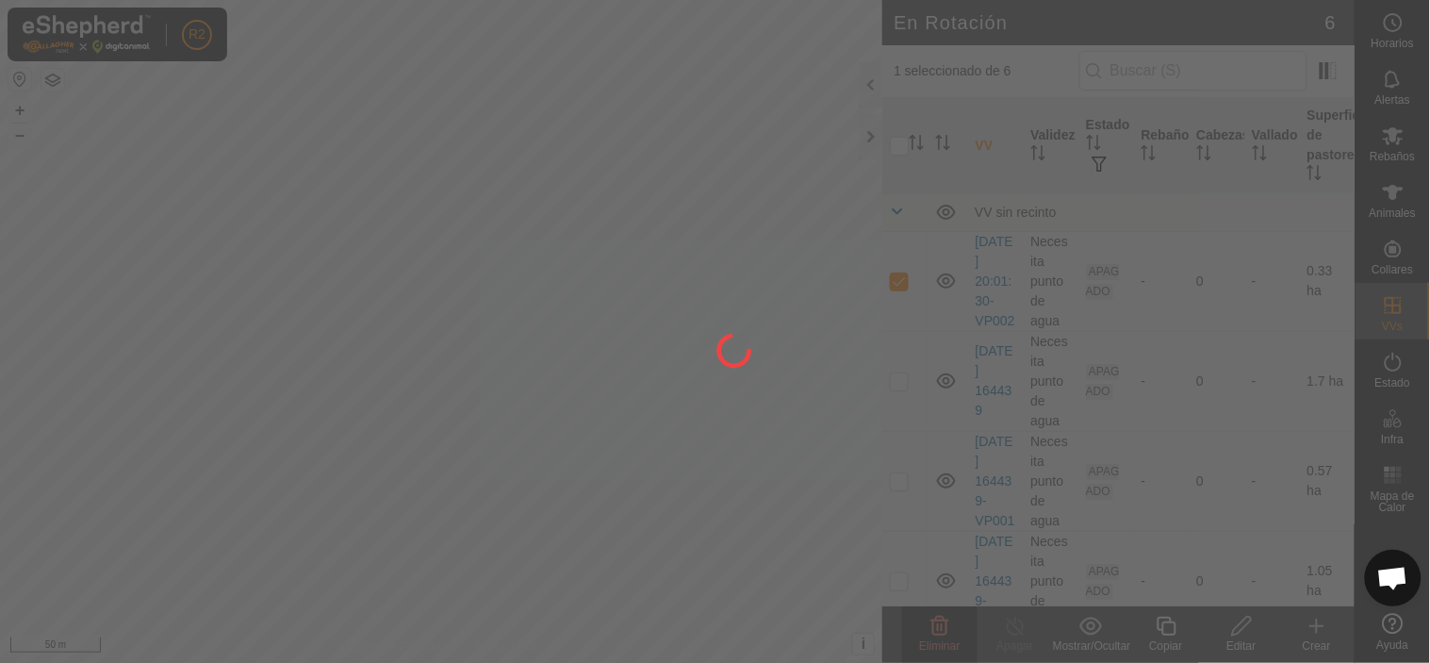
checkbox input "false"
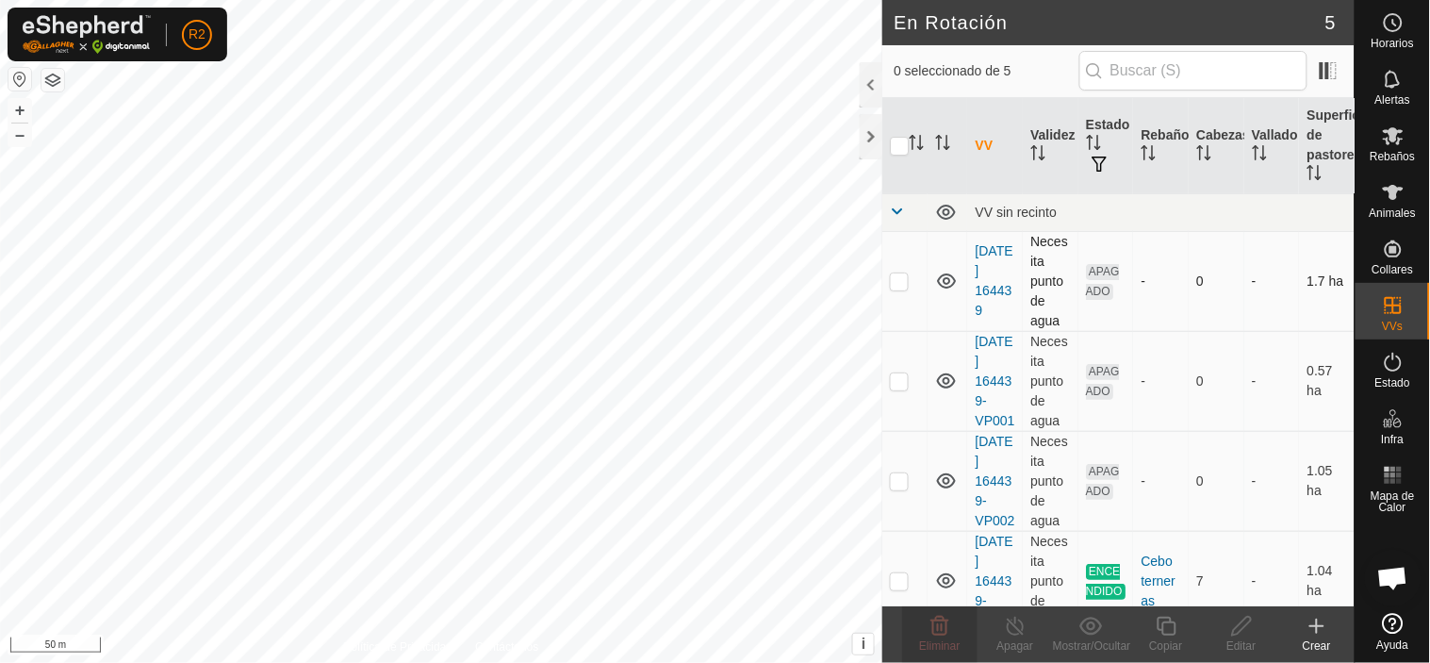
click at [898, 279] on p-checkbox at bounding box center [899, 280] width 19 height 15
checkbox input "true"
click at [895, 388] on p-checkbox at bounding box center [899, 380] width 19 height 15
checkbox input "true"
click at [898, 283] on p-checkbox at bounding box center [899, 280] width 19 height 15
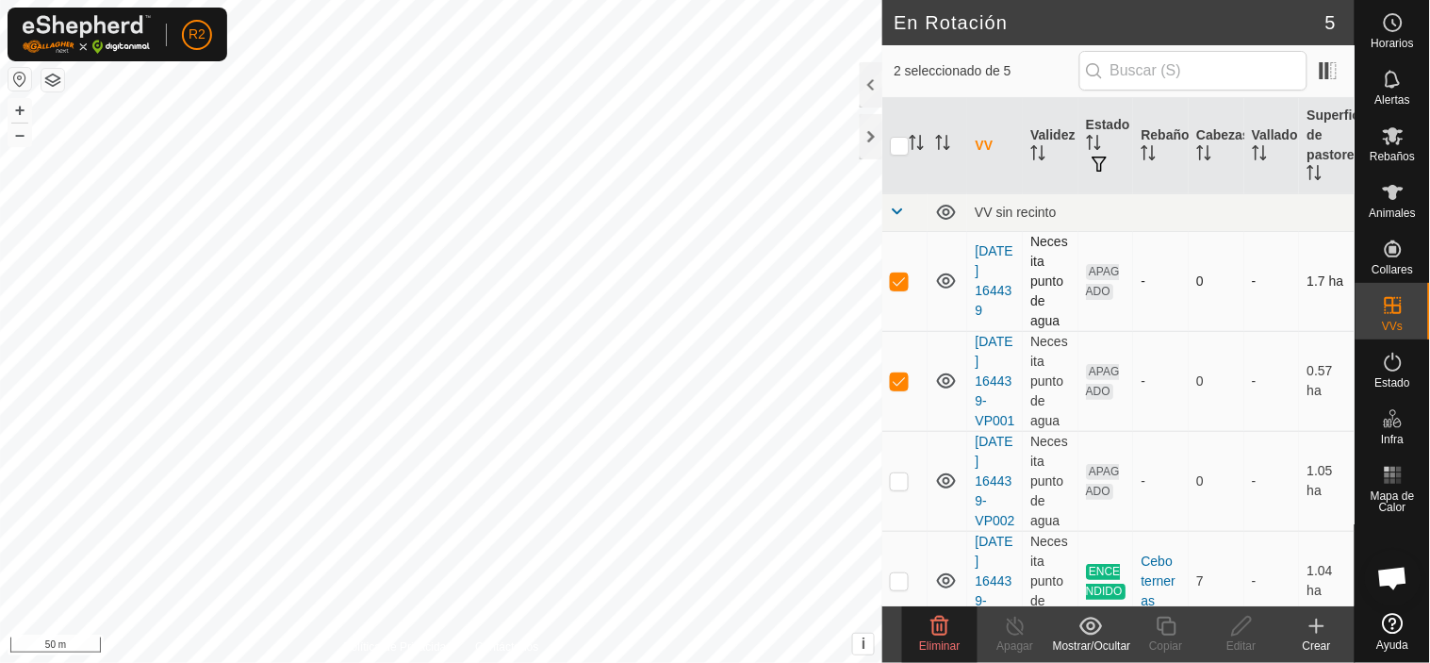
checkbox input "false"
click at [941, 630] on icon at bounding box center [940, 625] width 18 height 19
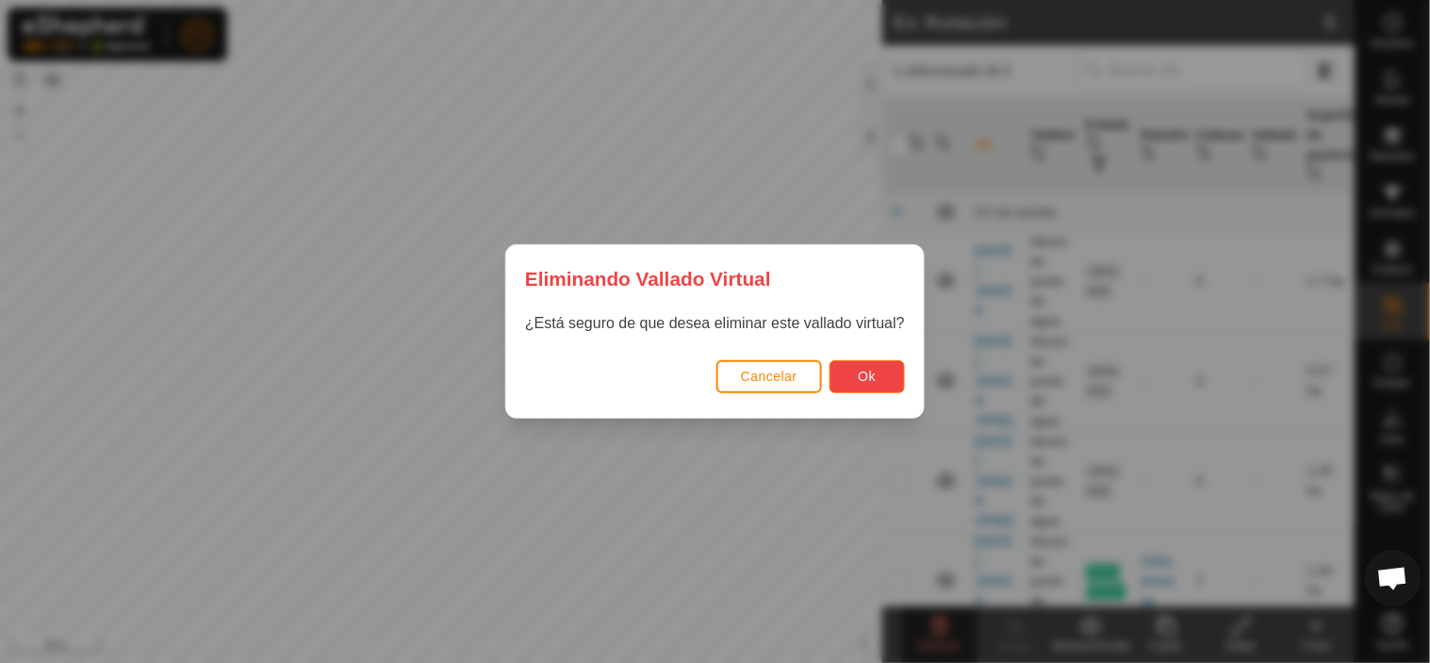
click at [867, 383] on span "Ok" at bounding box center [868, 376] width 18 height 15
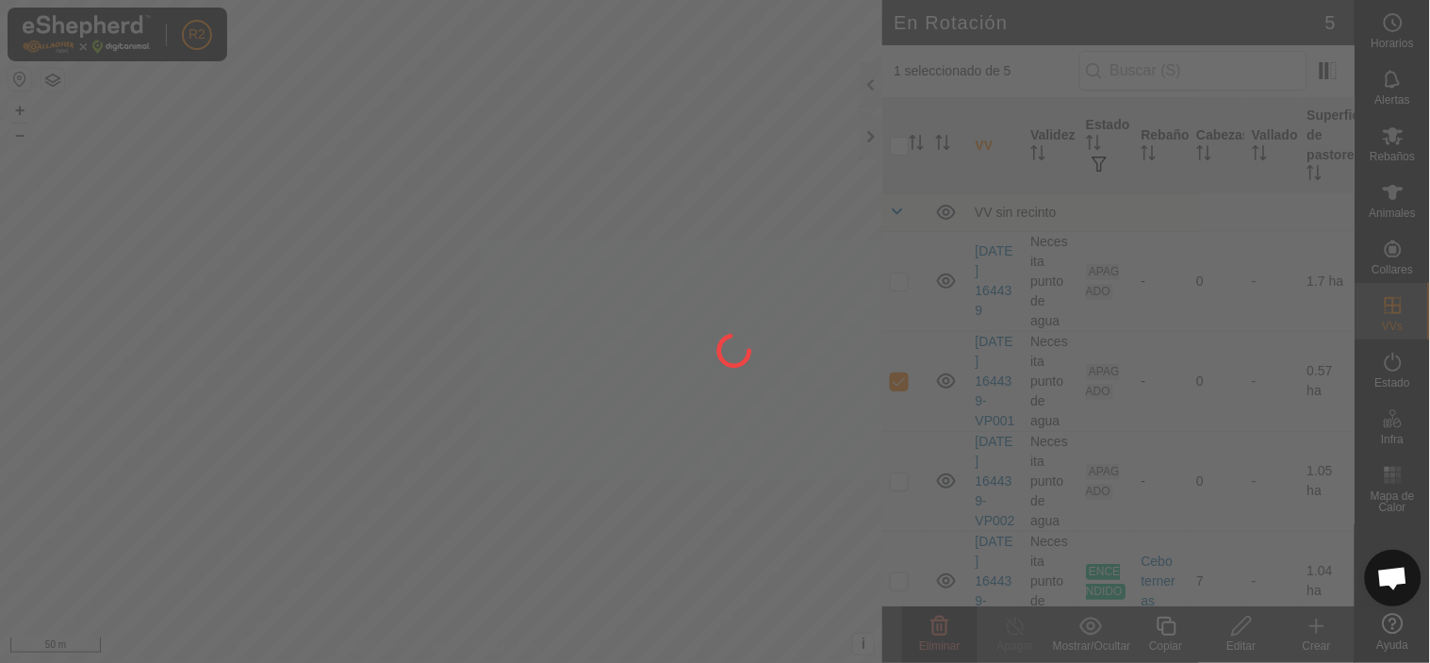
checkbox input "false"
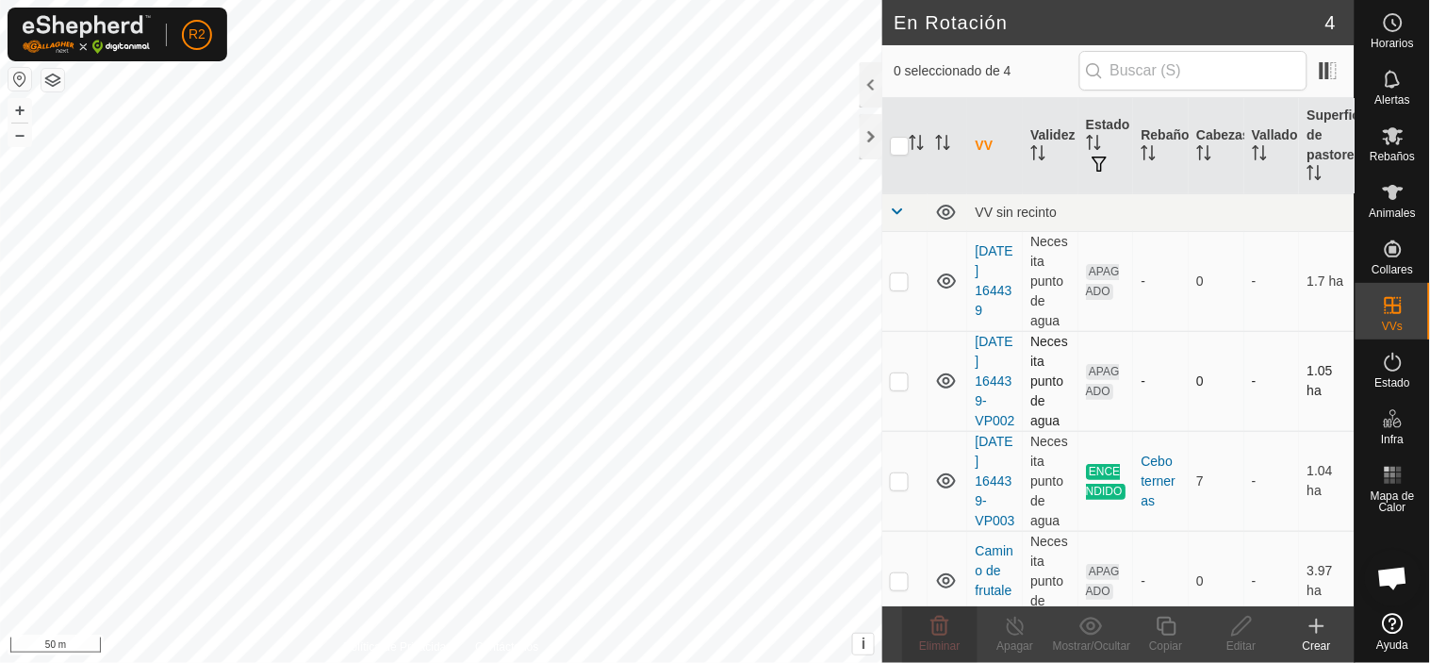
click at [898, 401] on td at bounding box center [904, 381] width 45 height 100
click at [897, 388] on p-checkbox at bounding box center [899, 380] width 19 height 15
click at [955, 632] on delete-svg-icon at bounding box center [939, 626] width 75 height 23
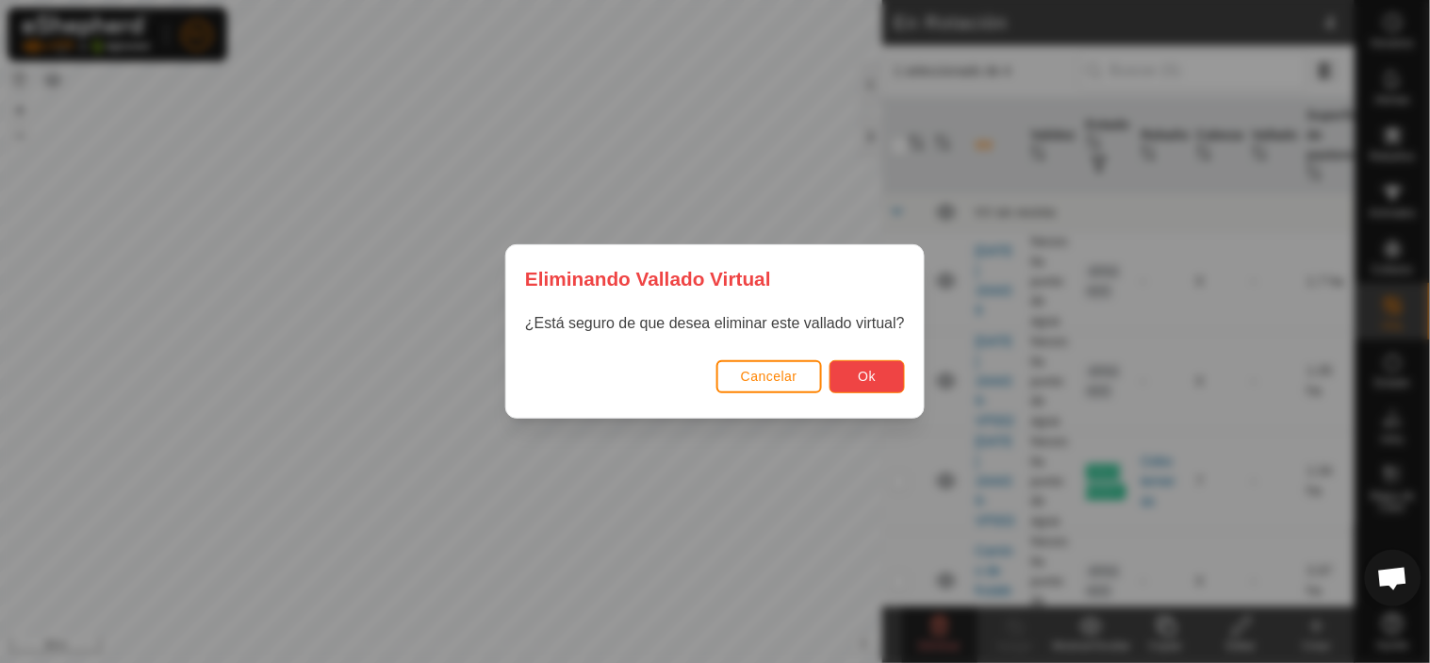
click at [871, 385] on button "Ok" at bounding box center [866, 376] width 75 height 33
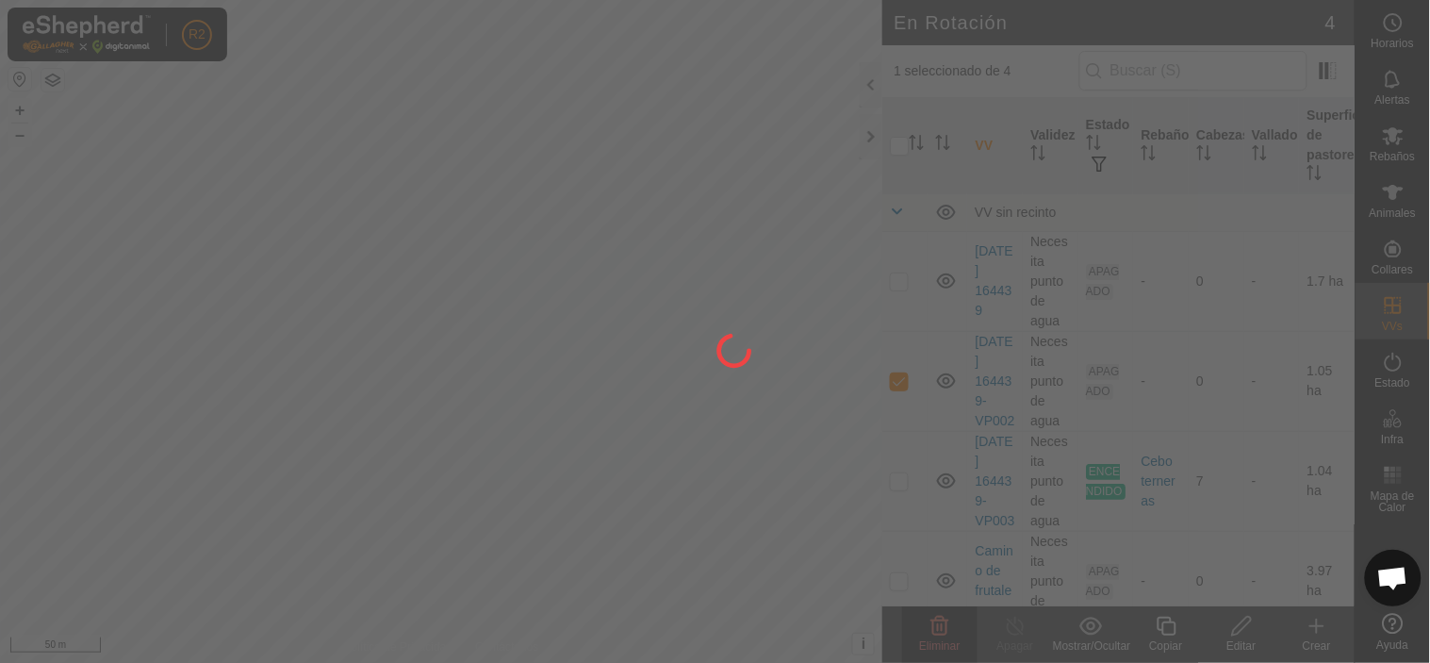
checkbox input "false"
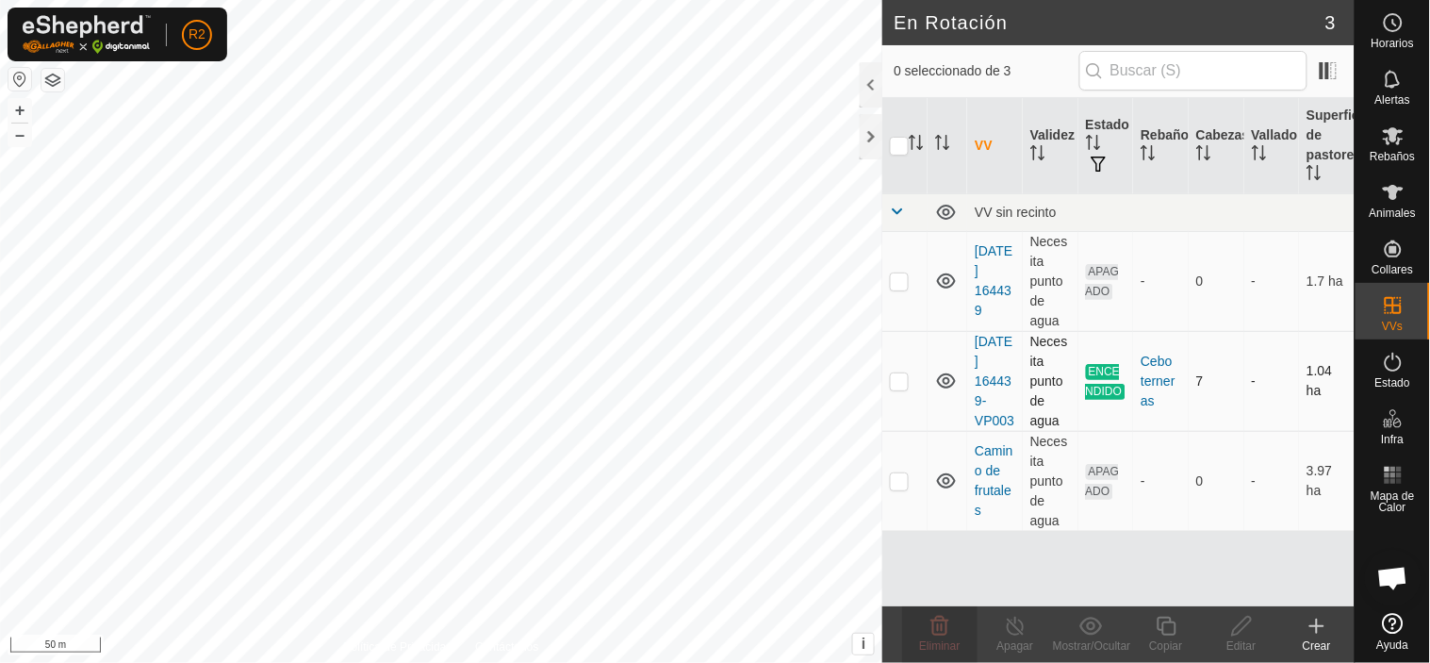
click at [897, 385] on p-checkbox at bounding box center [899, 380] width 19 height 15
checkbox input "true"
click at [1174, 626] on icon at bounding box center [1166, 625] width 19 height 19
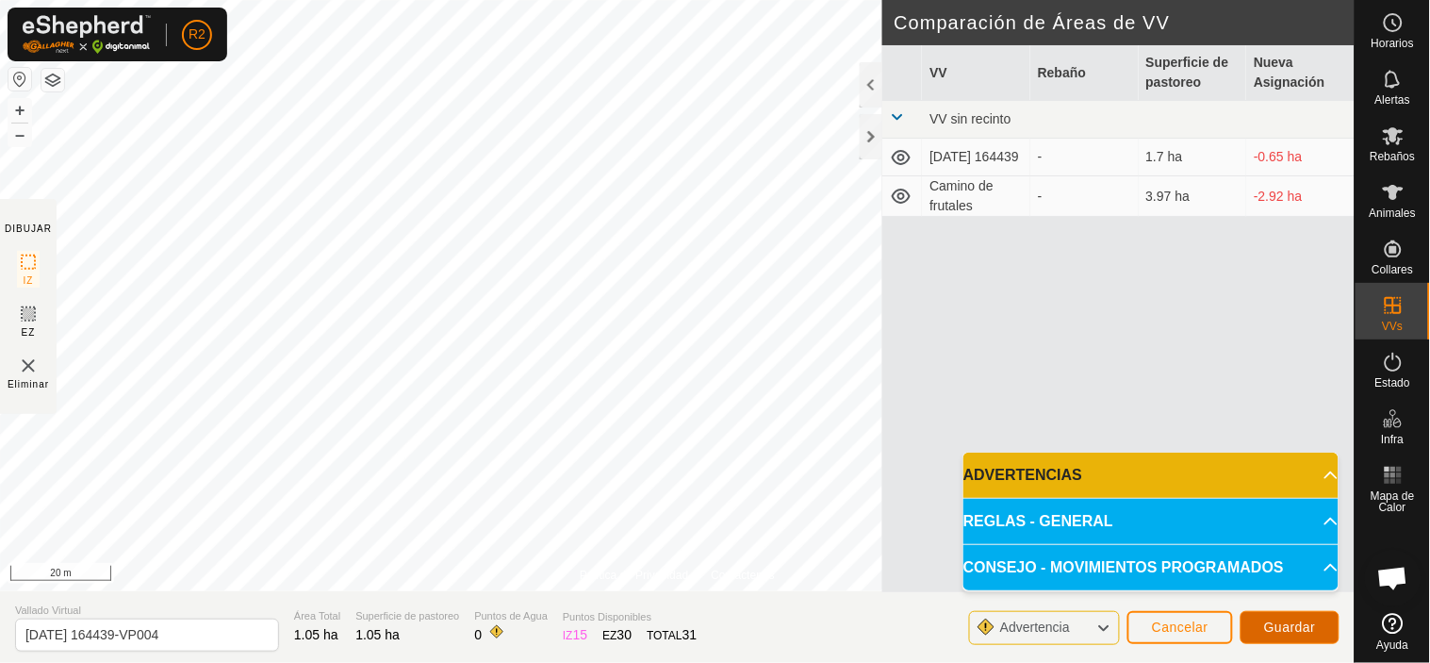
click at [1284, 632] on span "Guardar" at bounding box center [1290, 626] width 52 height 15
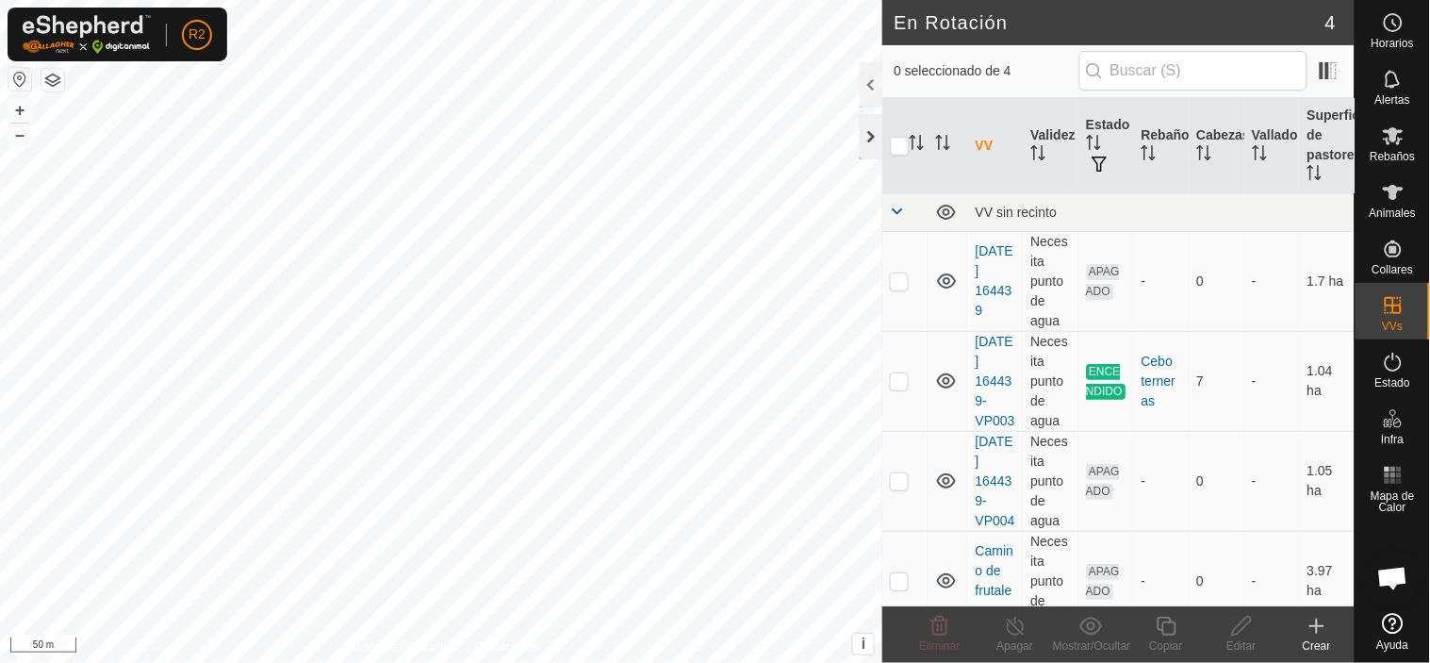
click at [867, 135] on div at bounding box center [871, 136] width 23 height 45
